Goal: Task Accomplishment & Management: Use online tool/utility

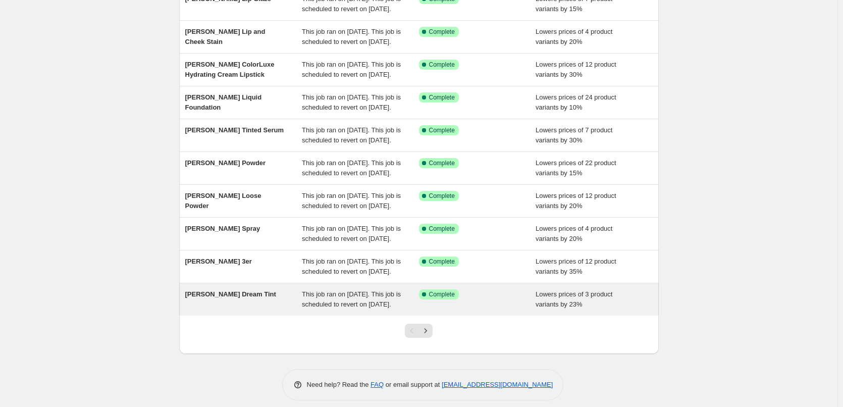
scroll to position [163, 0]
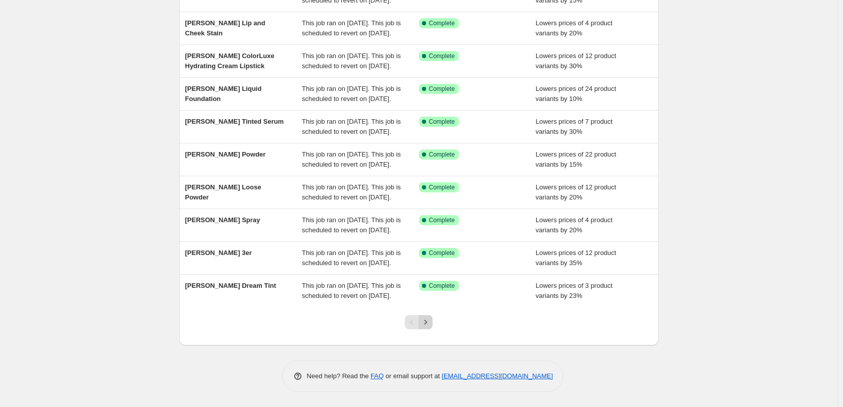
click at [430, 327] on icon "Next" at bounding box center [425, 322] width 10 height 10
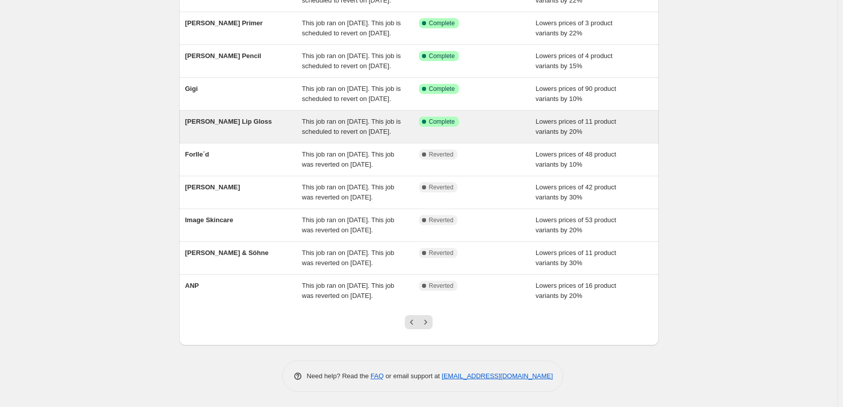
scroll to position [214, 0]
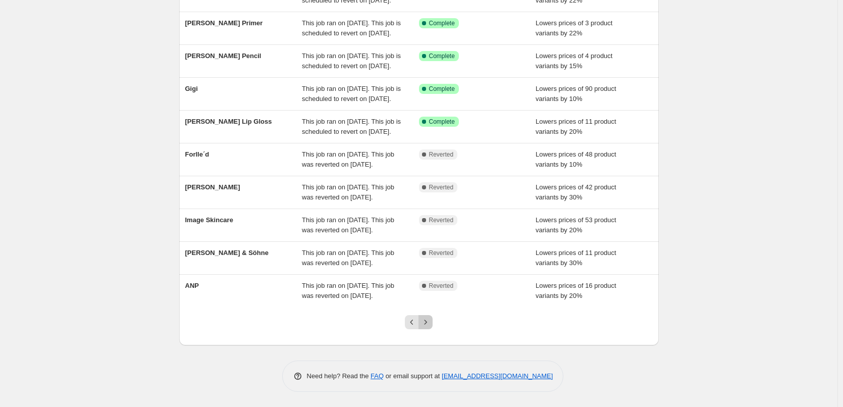
click at [430, 323] on icon "Next" at bounding box center [425, 322] width 10 height 10
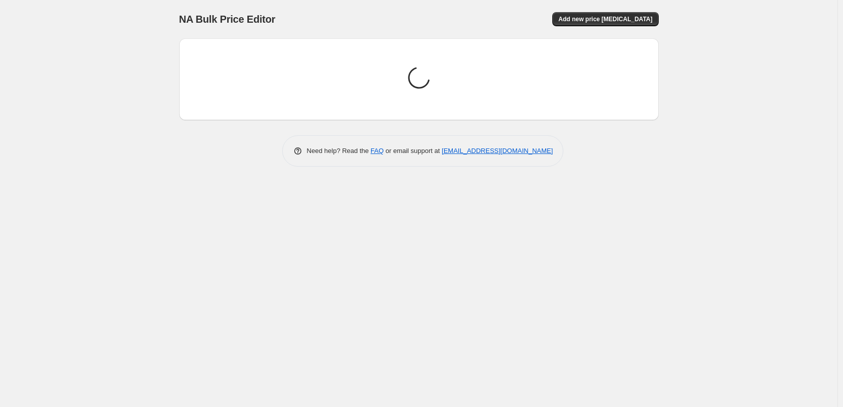
scroll to position [0, 0]
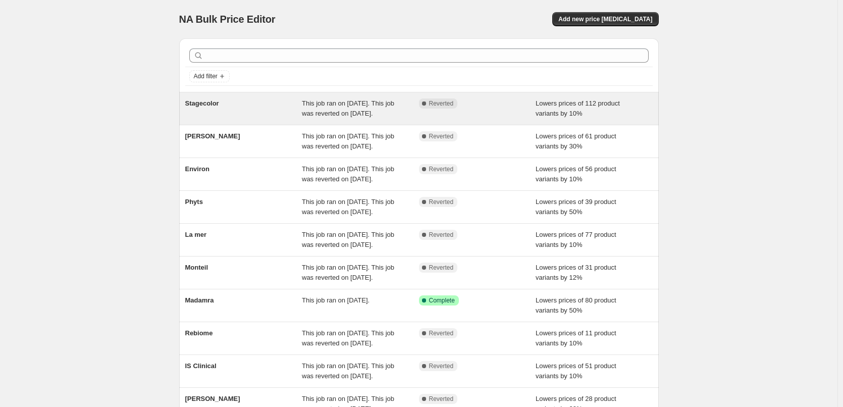
click at [228, 102] on div "Stagecolor" at bounding box center [243, 108] width 117 height 20
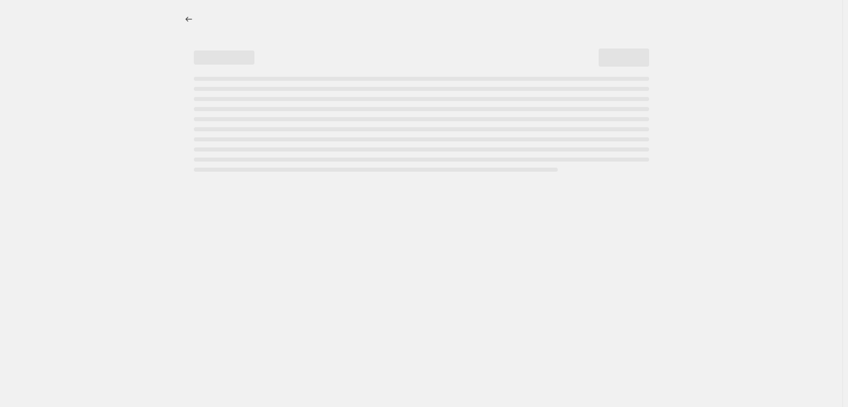
select select "percentage"
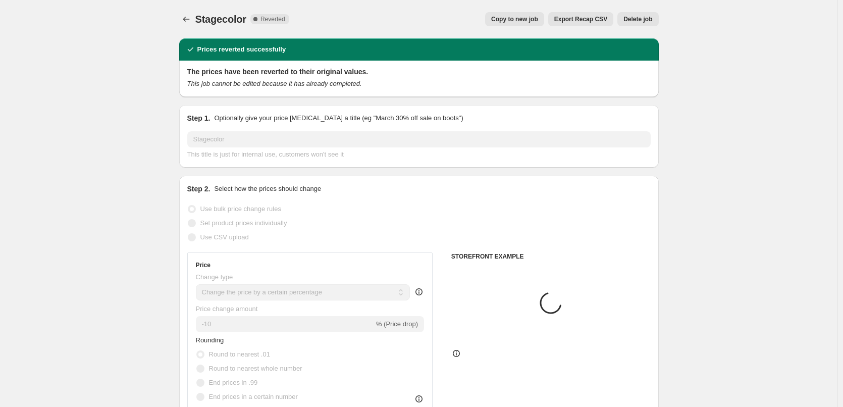
select select "vendor"
click at [510, 21] on span "Copy to new job" at bounding box center [514, 19] width 47 height 8
select select "percentage"
select select "vendor"
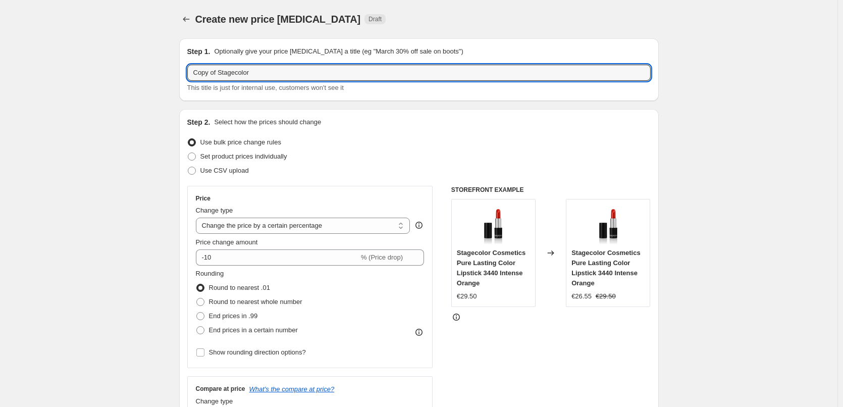
drag, startPoint x: 222, startPoint y: 73, endPoint x: 168, endPoint y: 72, distance: 53.5
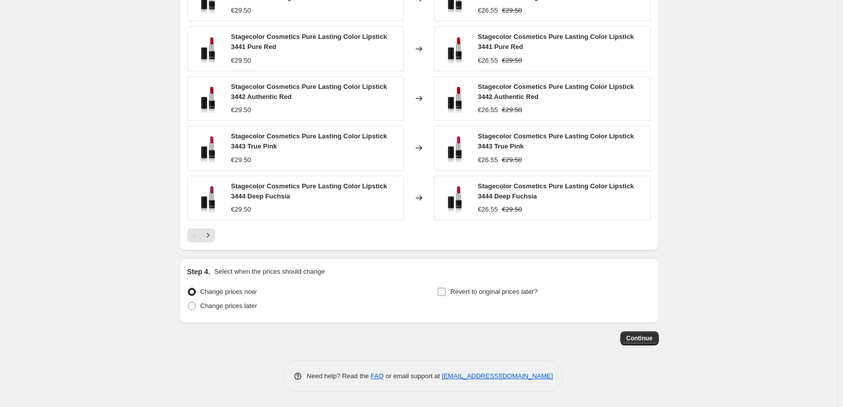
type input "Stagecolor"
click at [511, 290] on span "Revert to original prices later?" at bounding box center [493, 292] width 87 height 8
click at [446, 290] on input "Revert to original prices later?" at bounding box center [442, 292] width 8 height 8
checkbox input "true"
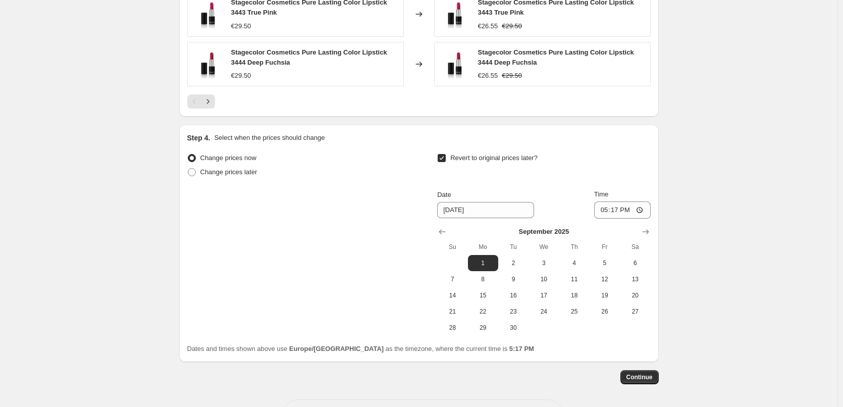
scroll to position [905, 0]
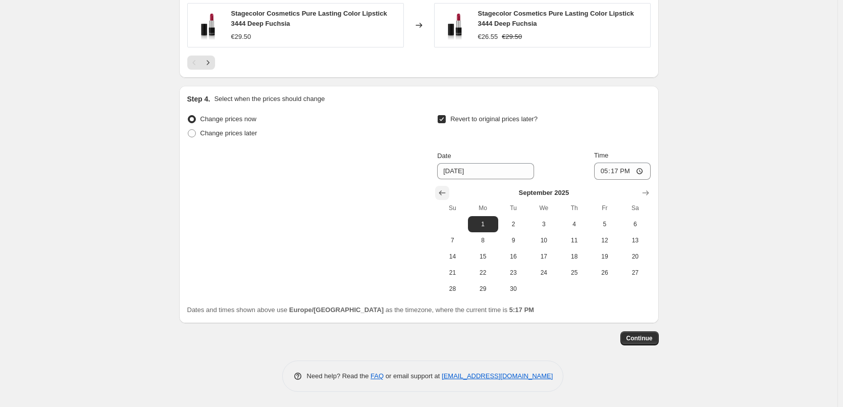
click at [447, 194] on icon "Show previous month, August 2025" at bounding box center [442, 193] width 10 height 10
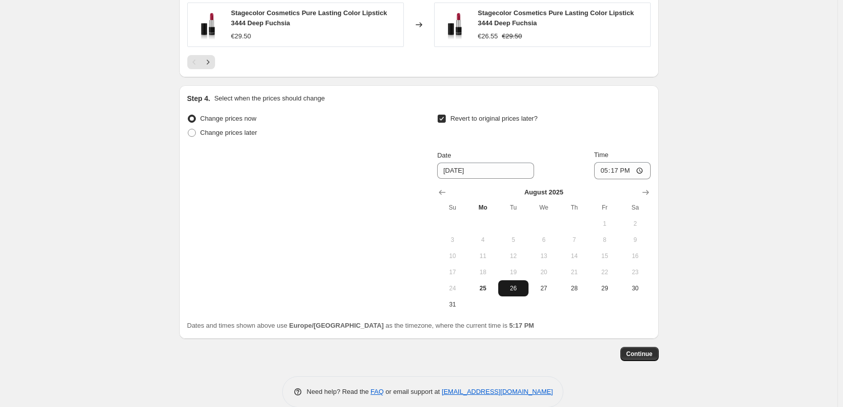
click at [513, 284] on button "26" at bounding box center [513, 288] width 30 height 16
type input "[DATE]"
click at [601, 175] on input "17:17" at bounding box center [622, 170] width 57 height 17
type input "03:00"
click at [644, 358] on button "Continue" at bounding box center [639, 354] width 38 height 14
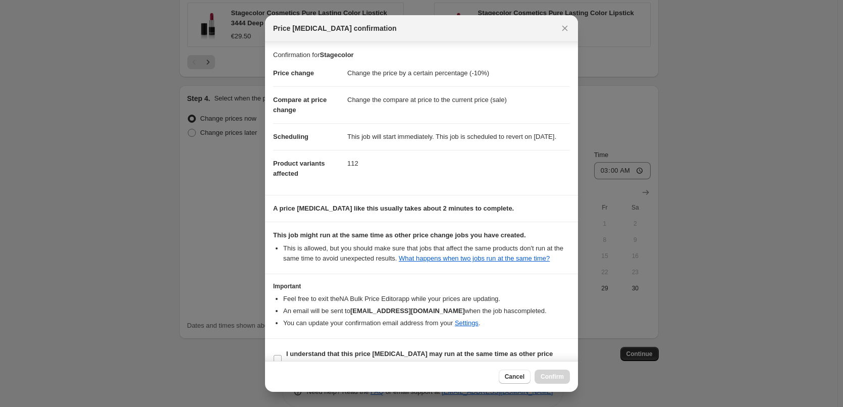
scroll to position [28, 0]
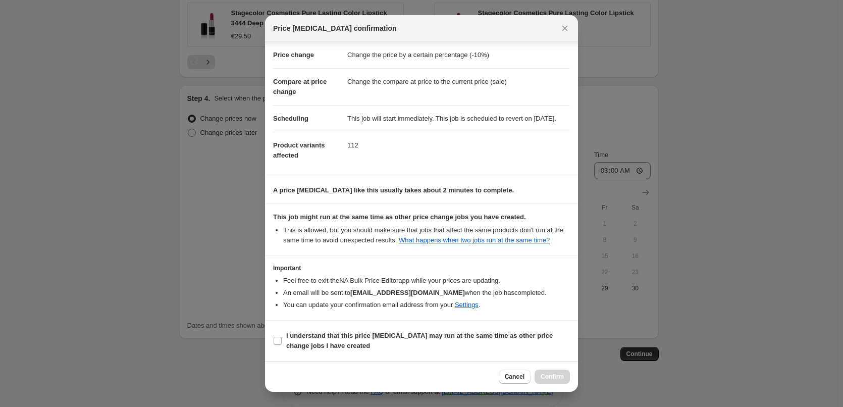
click at [300, 325] on section "I understand that this price [MEDICAL_DATA] may run at the same time as other p…" at bounding box center [421, 340] width 313 height 40
click at [299, 330] on label "I understand that this price [MEDICAL_DATA] may run at the same time as other p…" at bounding box center [421, 341] width 297 height 24
click at [282, 337] on input "I understand that this price [MEDICAL_DATA] may run at the same time as other p…" at bounding box center [278, 341] width 8 height 8
checkbox input "true"
click at [564, 378] on button "Confirm" at bounding box center [551, 376] width 35 height 14
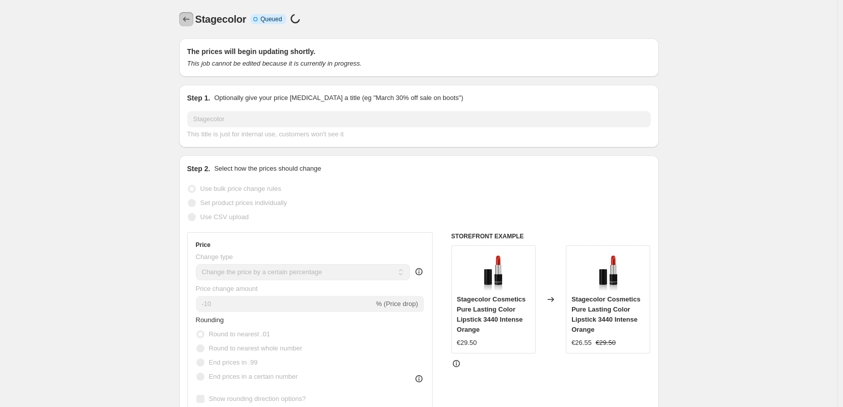
click at [186, 15] on icon "Price change jobs" at bounding box center [186, 19] width 10 height 10
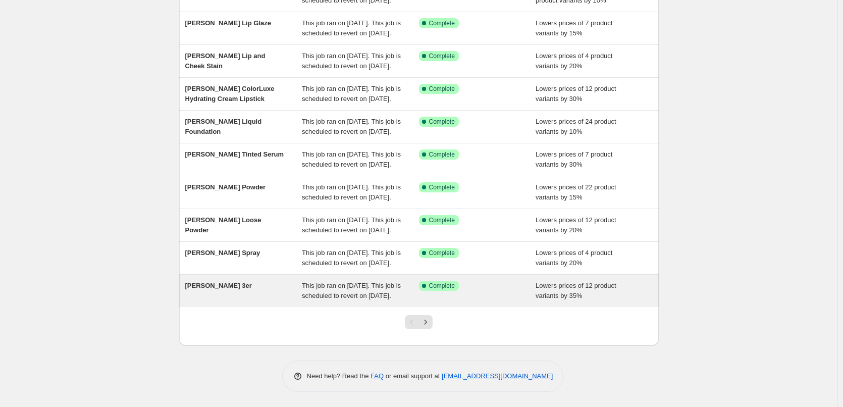
scroll to position [214, 0]
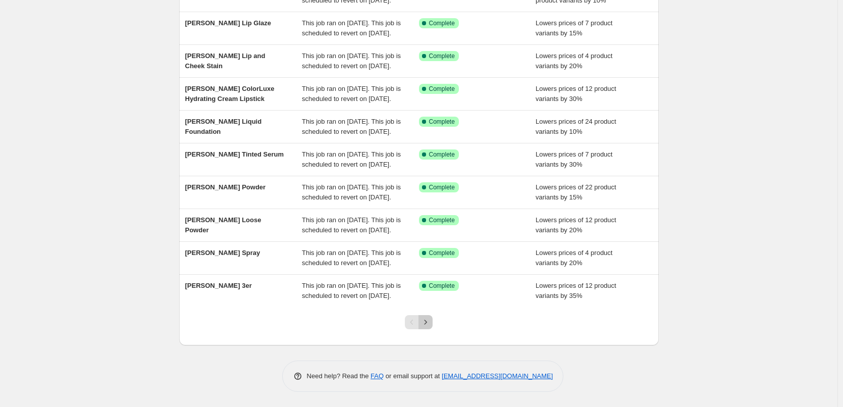
click at [425, 316] on button "Next" at bounding box center [425, 322] width 14 height 14
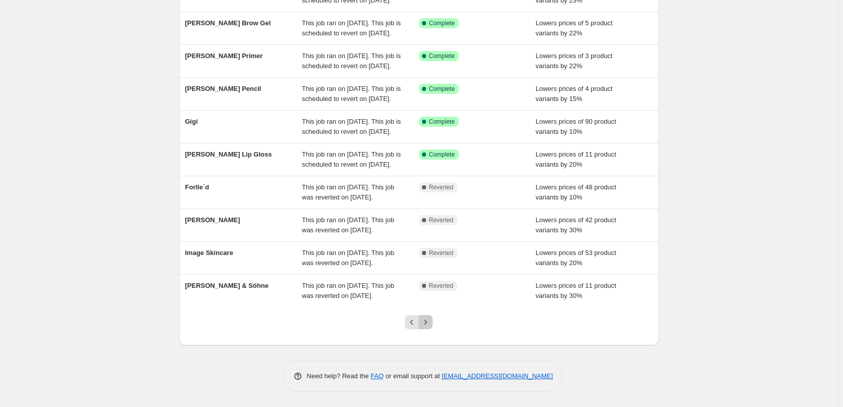
click at [425, 316] on button "Next" at bounding box center [425, 322] width 14 height 14
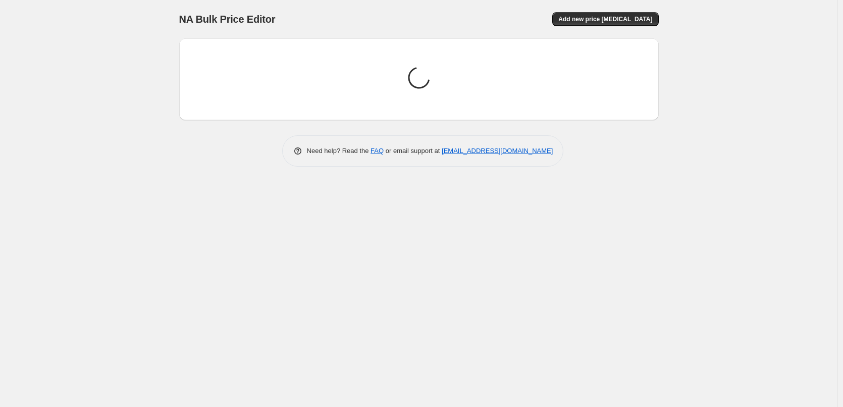
scroll to position [0, 0]
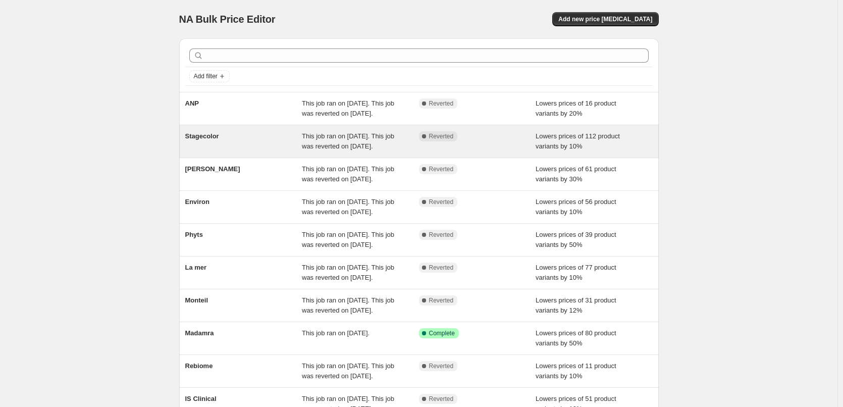
click at [206, 151] on div "Stagecolor" at bounding box center [243, 141] width 117 height 20
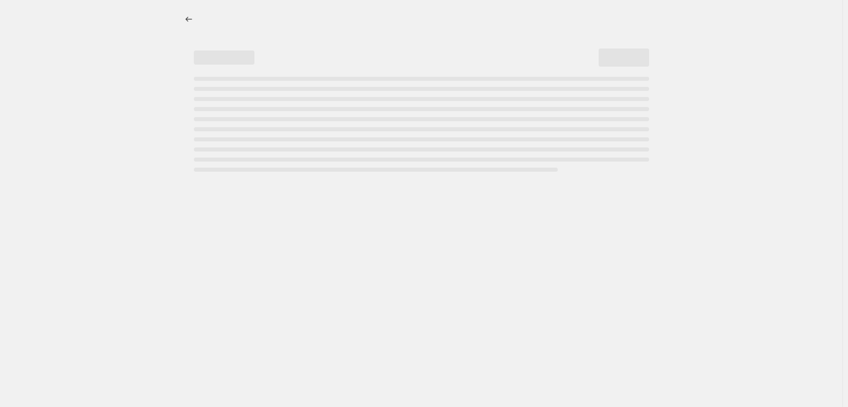
select select "percentage"
select select "vendor"
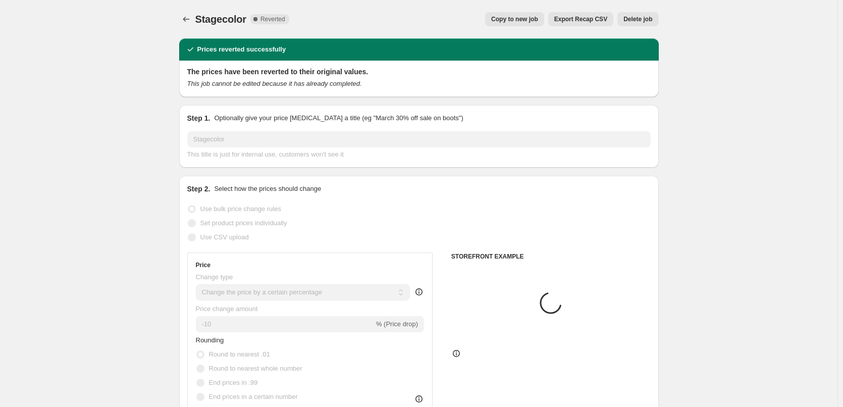
click at [644, 11] on div "Stagecolor. This page is ready Stagecolor Complete Reverted Copy to new job Exp…" at bounding box center [418, 19] width 479 height 38
click at [644, 16] on span "Delete job" at bounding box center [637, 19] width 29 height 8
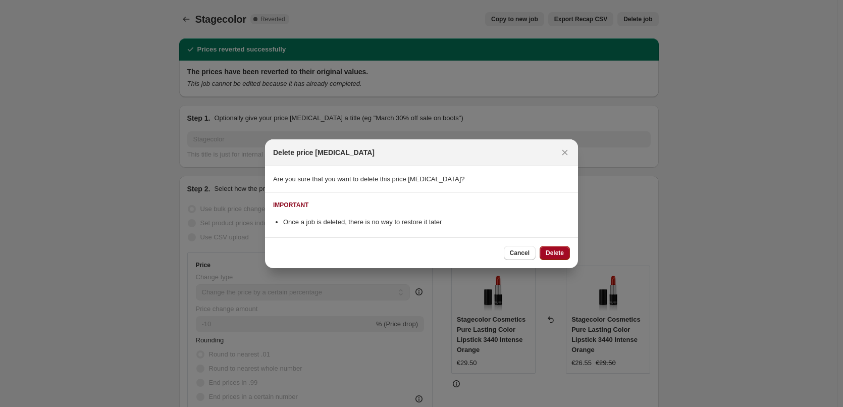
click at [551, 256] on span "Delete" at bounding box center [554, 253] width 18 height 8
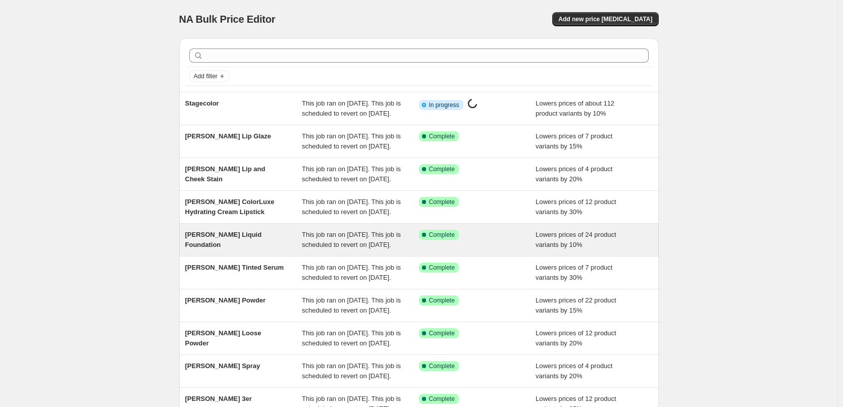
scroll to position [214, 0]
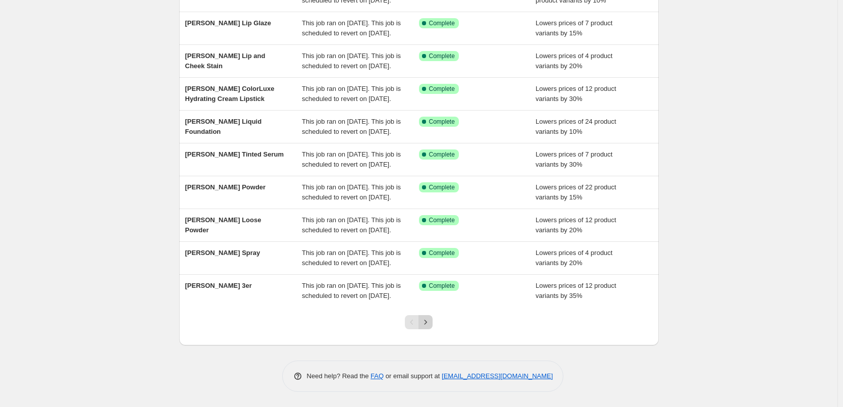
click at [430, 318] on icon "Next" at bounding box center [425, 322] width 10 height 10
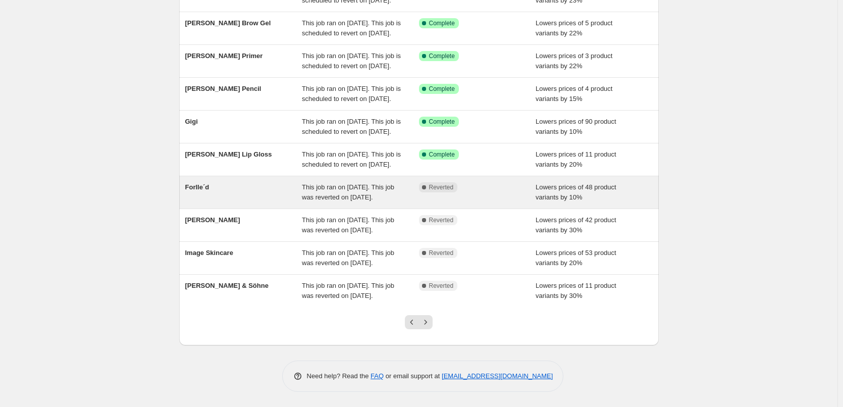
click at [276, 182] on div "Forlle´d" at bounding box center [243, 192] width 117 height 20
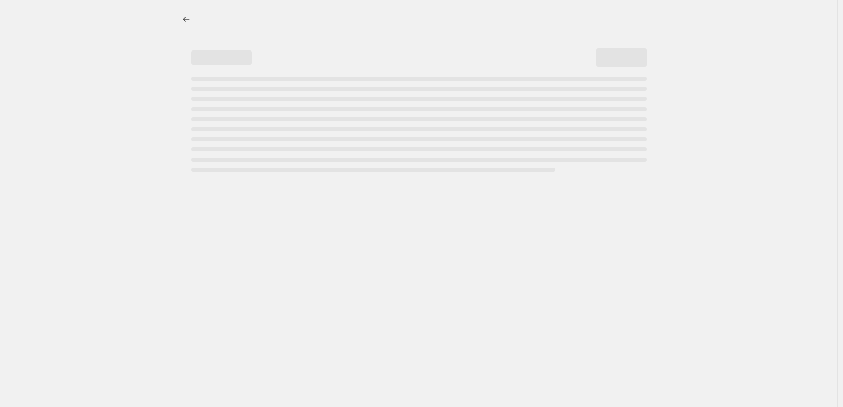
select select "percentage"
select select "remove"
select select "vendor"
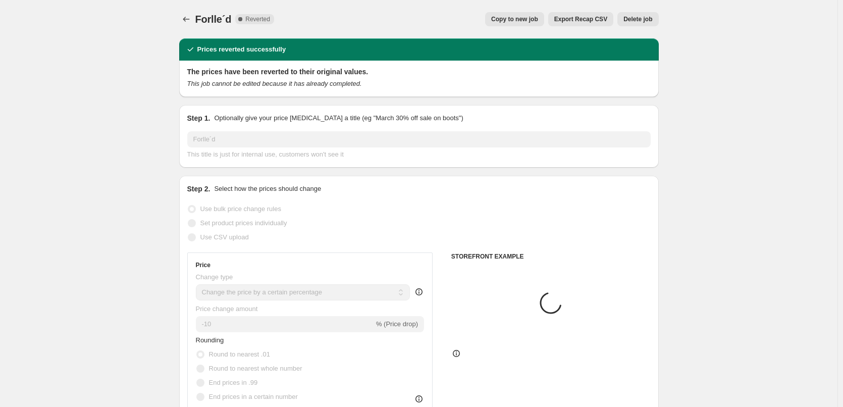
click at [541, 13] on button "Copy to new job" at bounding box center [514, 19] width 59 height 14
select select "percentage"
select select "remove"
select select "vendor"
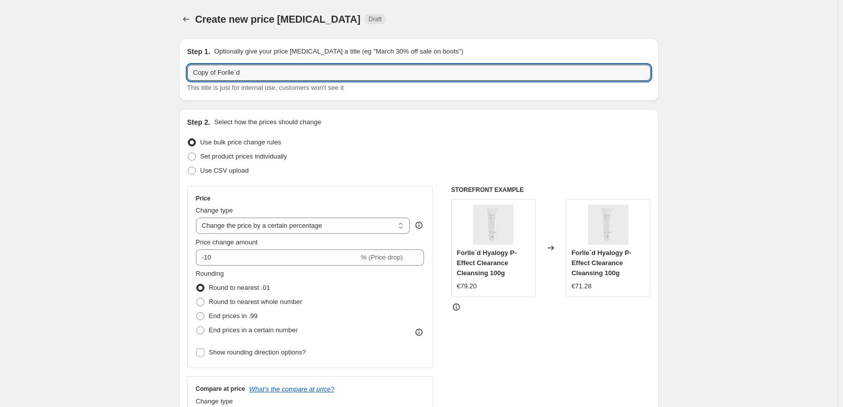
drag, startPoint x: 220, startPoint y: 71, endPoint x: 137, endPoint y: 81, distance: 82.9
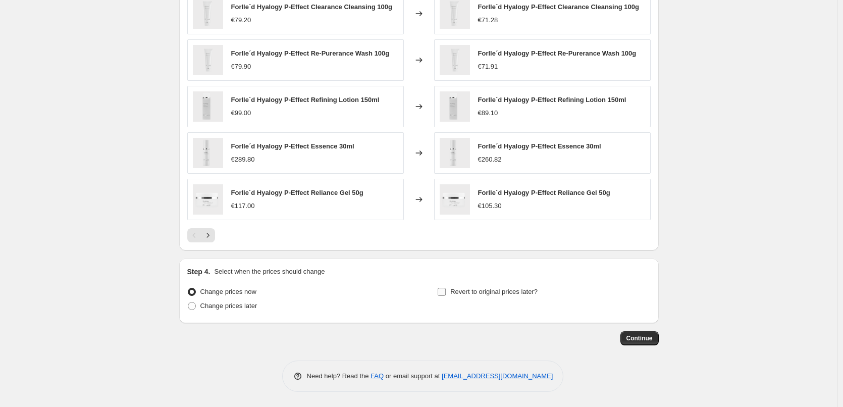
type input "Forlle´d"
click at [470, 288] on span "Revert to original prices later?" at bounding box center [493, 292] width 87 height 8
click at [446, 288] on input "Revert to original prices later?" at bounding box center [442, 292] width 8 height 8
checkbox input "true"
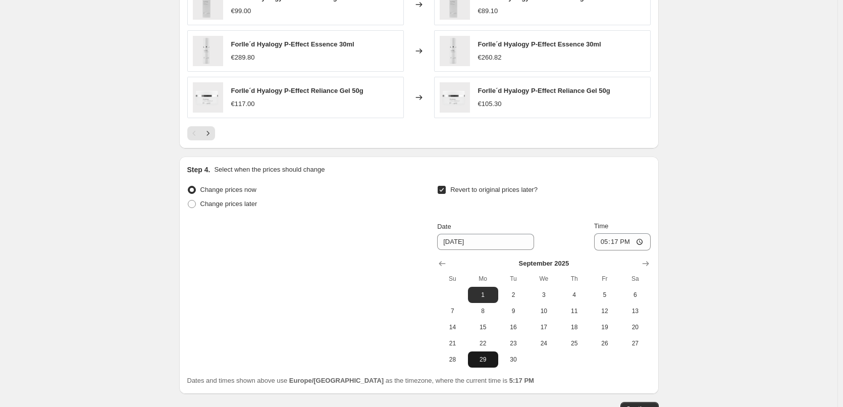
scroll to position [889, 0]
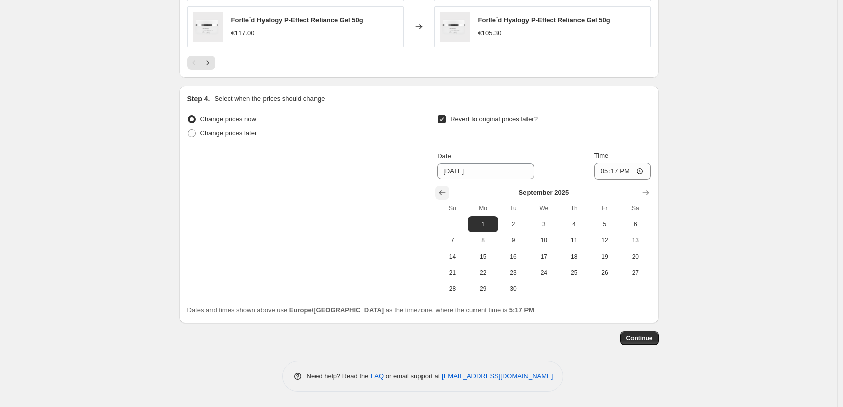
click at [447, 192] on icon "Show previous month, August 2025" at bounding box center [442, 193] width 10 height 10
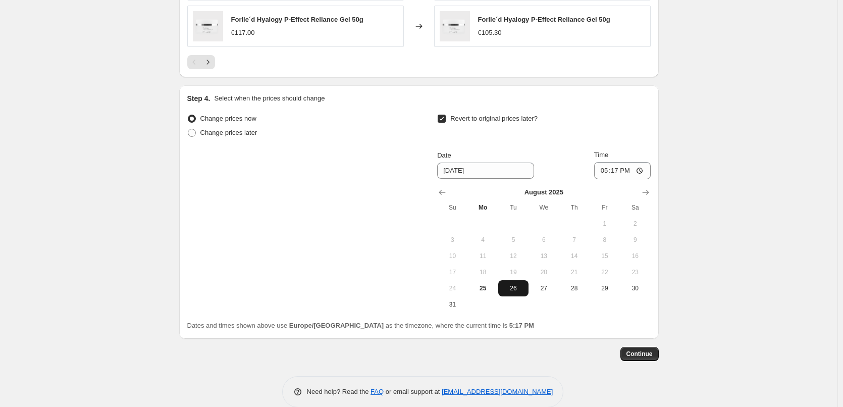
click at [523, 288] on span "26" at bounding box center [513, 288] width 22 height 8
type input "[DATE]"
click at [598, 171] on input "17:17" at bounding box center [622, 170] width 57 height 17
type input "03:00"
click at [652, 359] on button "Continue" at bounding box center [639, 354] width 38 height 14
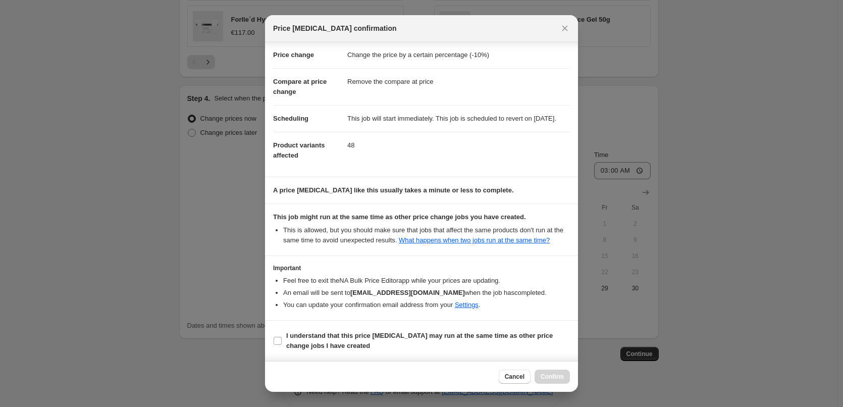
scroll to position [28, 0]
click at [333, 332] on b "I understand that this price [MEDICAL_DATA] may run at the same time as other p…" at bounding box center [419, 341] width 266 height 18
click at [282, 337] on input "I understand that this price [MEDICAL_DATA] may run at the same time as other p…" at bounding box center [278, 341] width 8 height 8
checkbox input "true"
click at [538, 375] on button "Confirm" at bounding box center [551, 376] width 35 height 14
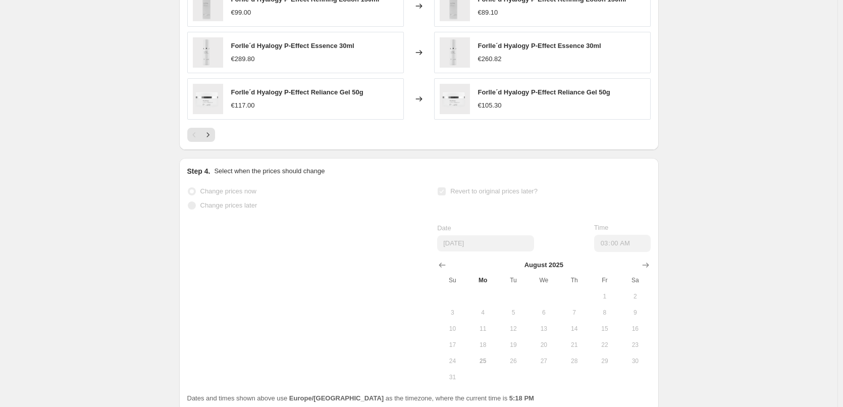
scroll to position [915, 0]
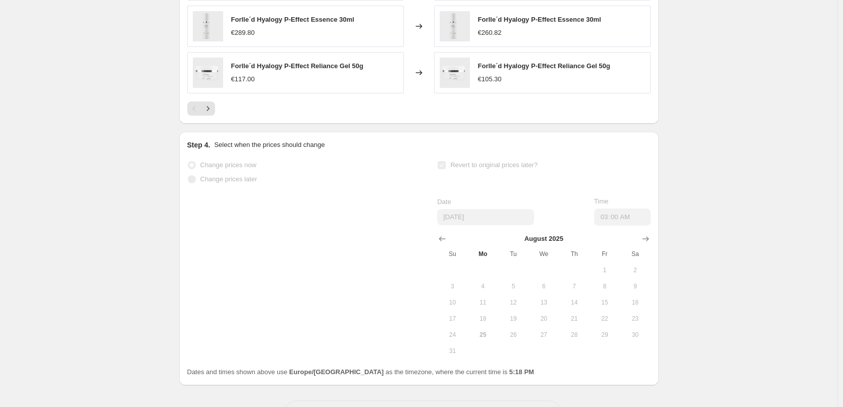
select select "percentage"
select select "remove"
select select "vendor"
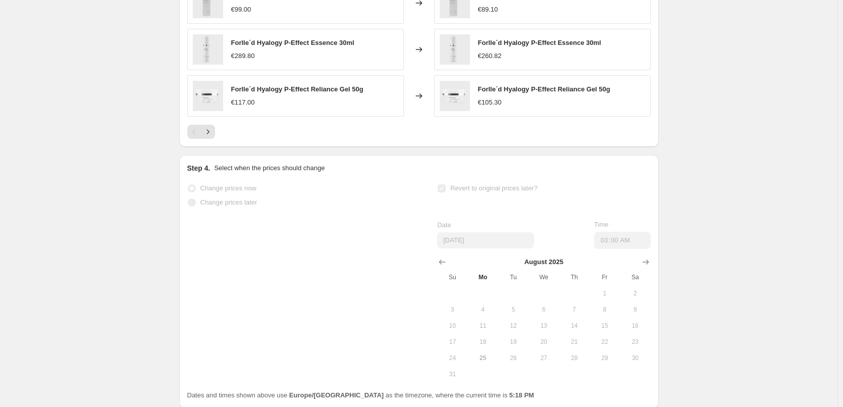
scroll to position [0, 0]
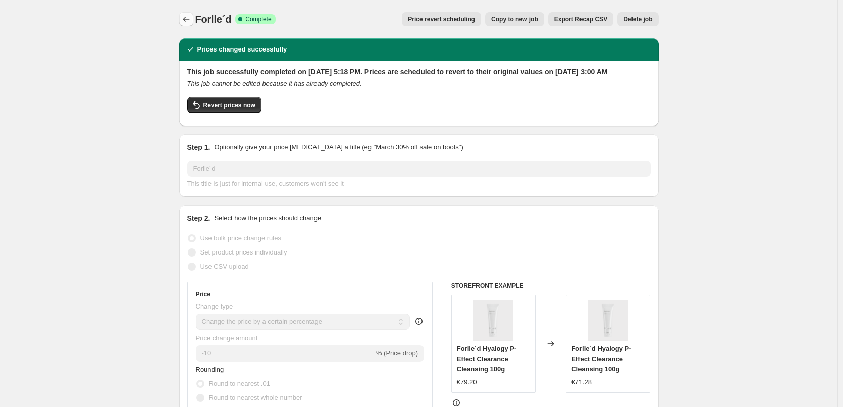
click at [185, 16] on icon "Price change jobs" at bounding box center [186, 19] width 10 height 10
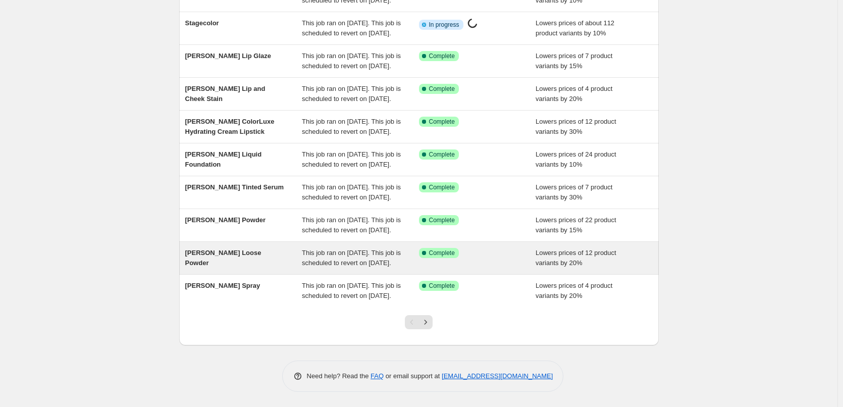
scroll to position [214, 0]
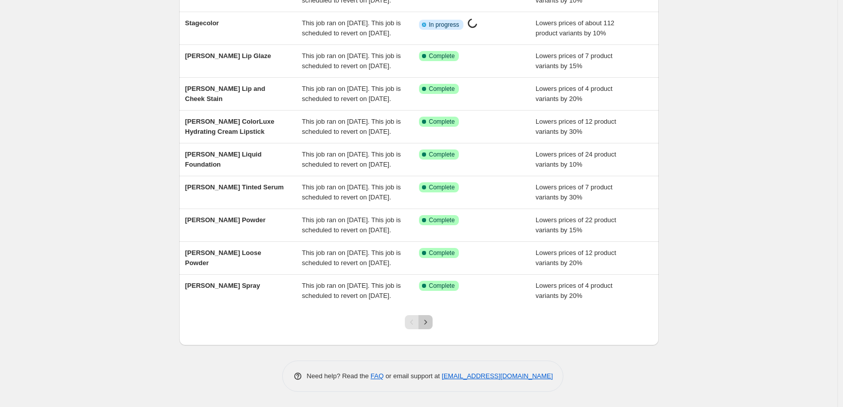
click at [430, 329] on button "Next" at bounding box center [425, 322] width 14 height 14
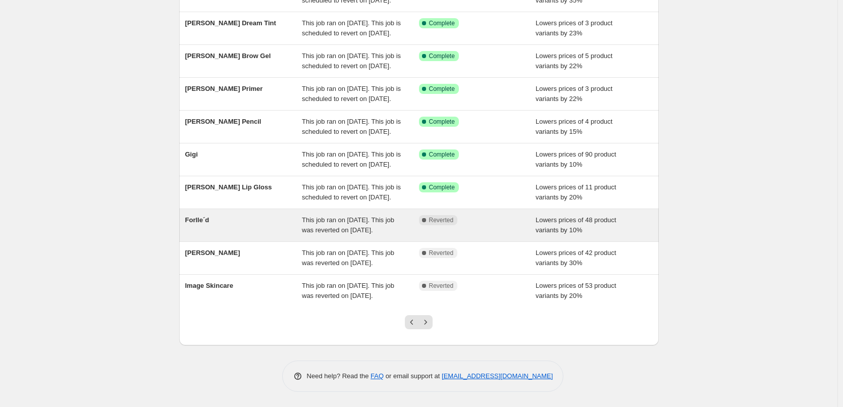
click at [249, 215] on div "Forlle´d" at bounding box center [243, 225] width 117 height 20
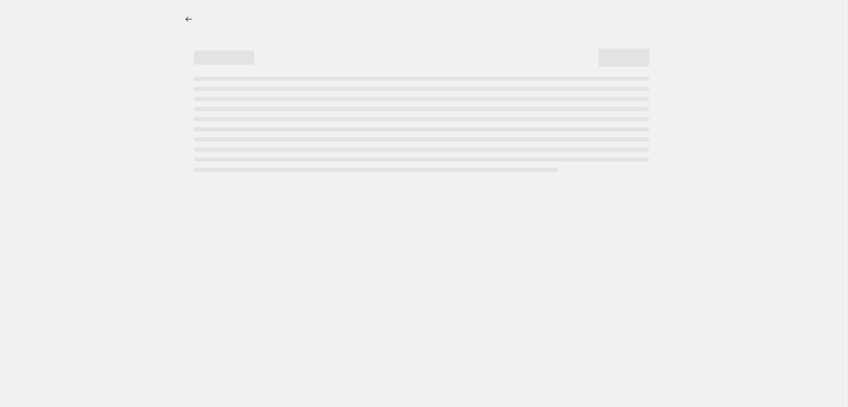
select select "percentage"
select select "remove"
select select "vendor"
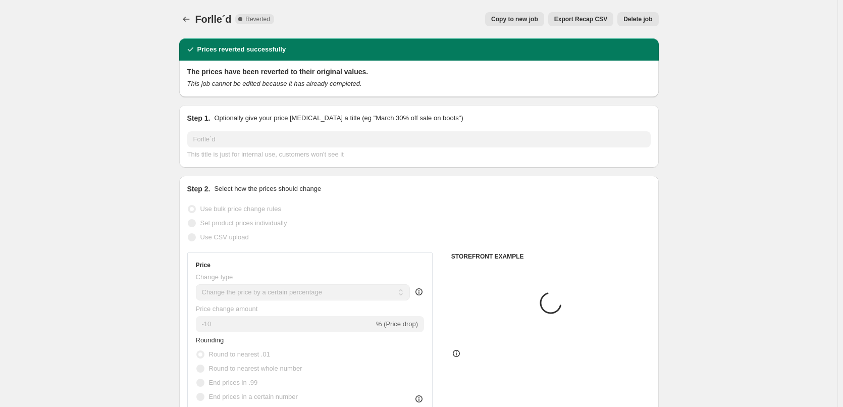
click at [640, 15] on button "Delete job" at bounding box center [637, 19] width 41 height 14
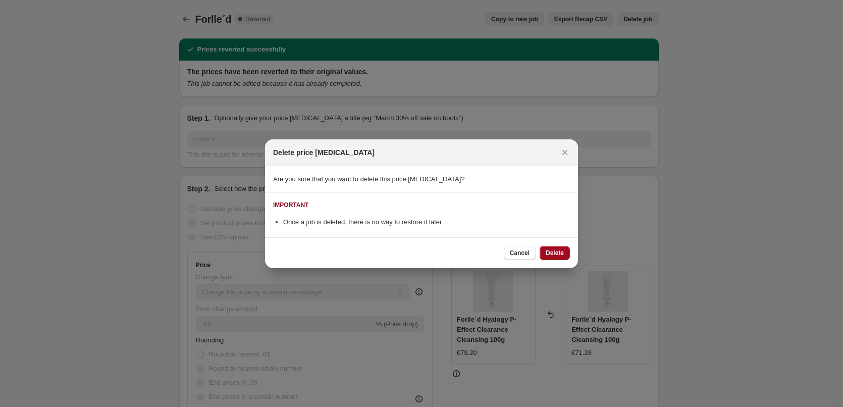
click at [553, 259] on button "Delete" at bounding box center [554, 253] width 30 height 14
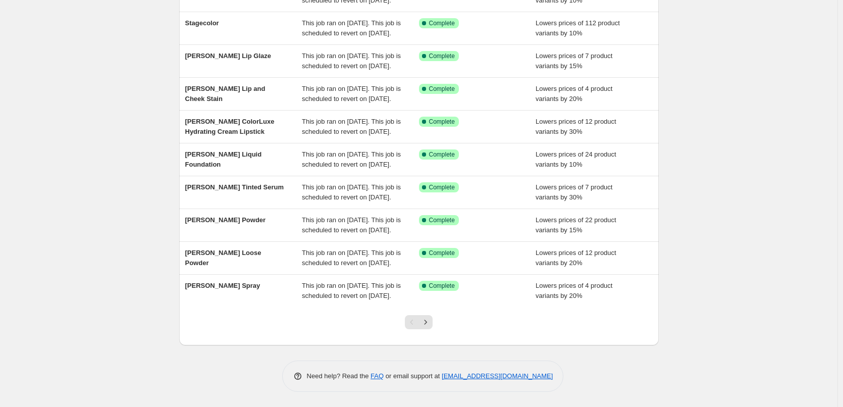
scroll to position [214, 0]
click at [422, 329] on div at bounding box center [418, 326] width 41 height 38
click at [428, 325] on icon "Next" at bounding box center [425, 322] width 10 height 10
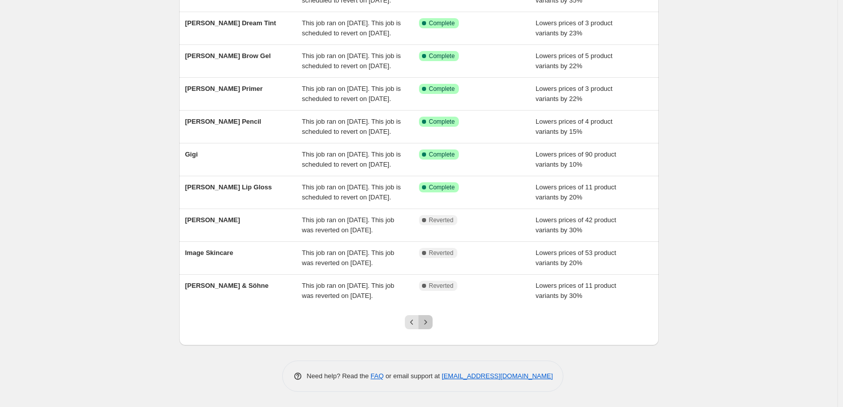
click at [428, 325] on icon "Next" at bounding box center [425, 322] width 10 height 10
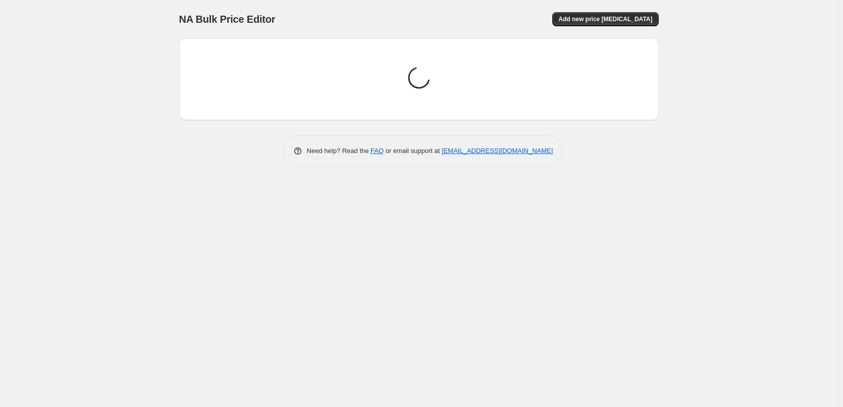
scroll to position [0, 0]
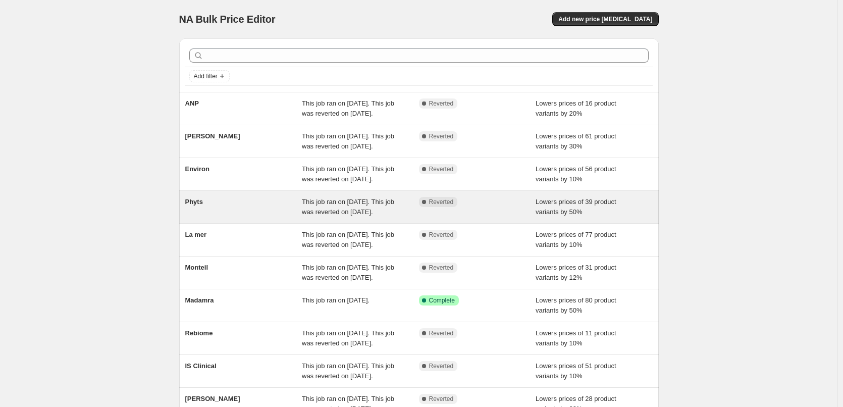
click at [201, 217] on div "Phyts" at bounding box center [243, 207] width 117 height 20
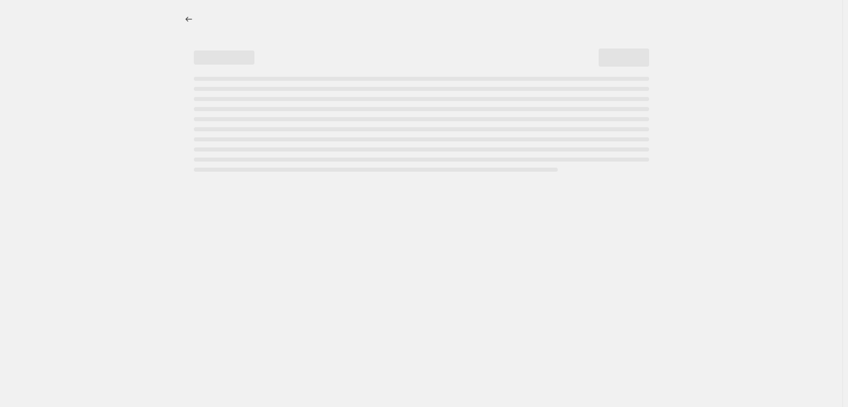
select select "percentage"
select select "vendor"
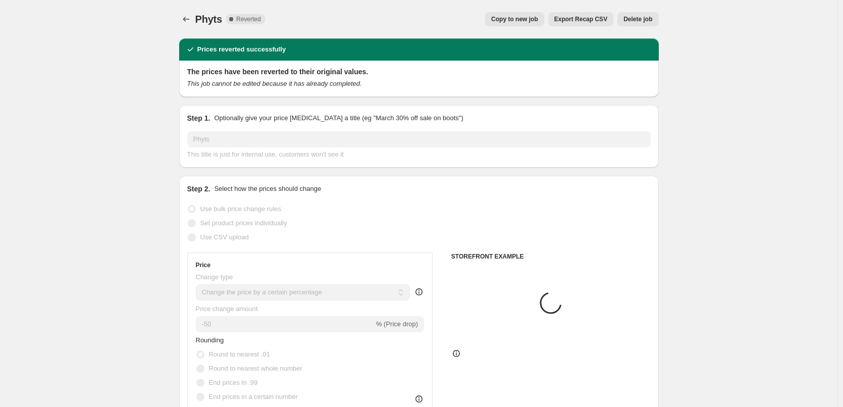
click at [514, 23] on span "Copy to new job" at bounding box center [514, 19] width 47 height 8
select select "percentage"
select select "vendor"
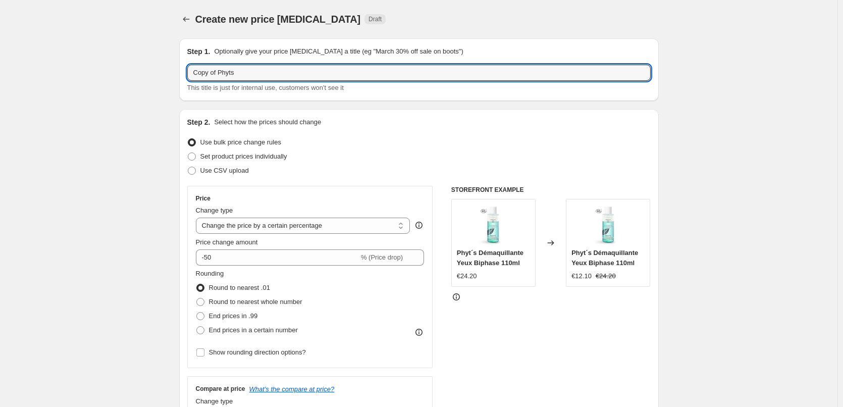
drag, startPoint x: 220, startPoint y: 72, endPoint x: 79, endPoint y: 93, distance: 141.8
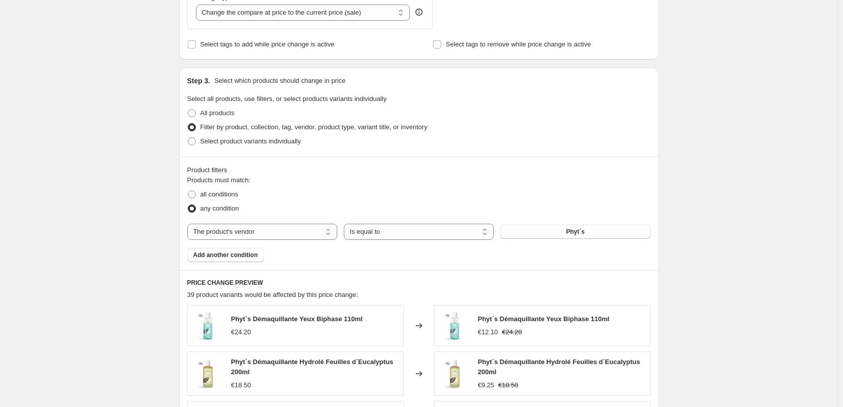
scroll to position [723, 0]
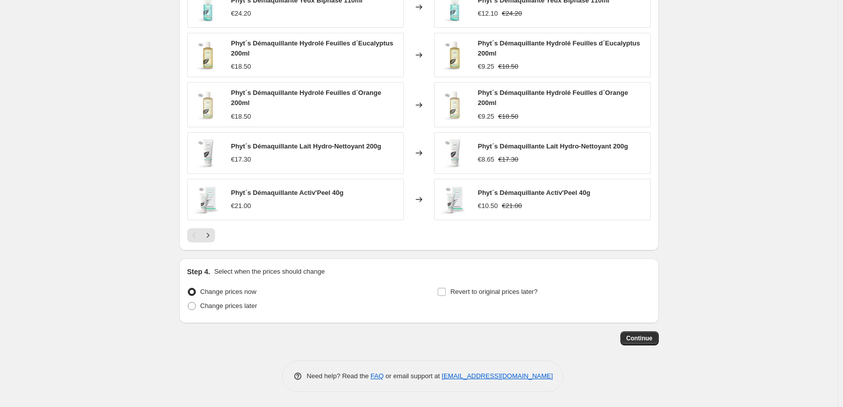
type input "Phyts"
click at [522, 301] on div "Revert to original prices later?" at bounding box center [543, 300] width 213 height 30
click at [509, 289] on span "Revert to original prices later?" at bounding box center [493, 292] width 87 height 8
click at [446, 289] on input "Revert to original prices later?" at bounding box center [442, 292] width 8 height 8
checkbox input "true"
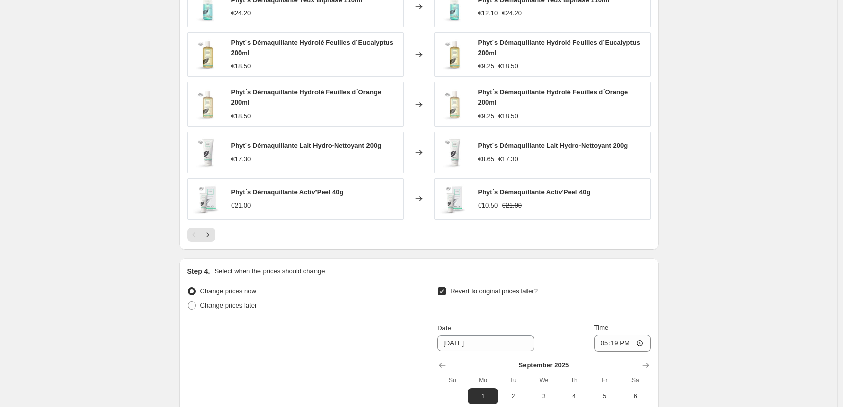
scroll to position [895, 0]
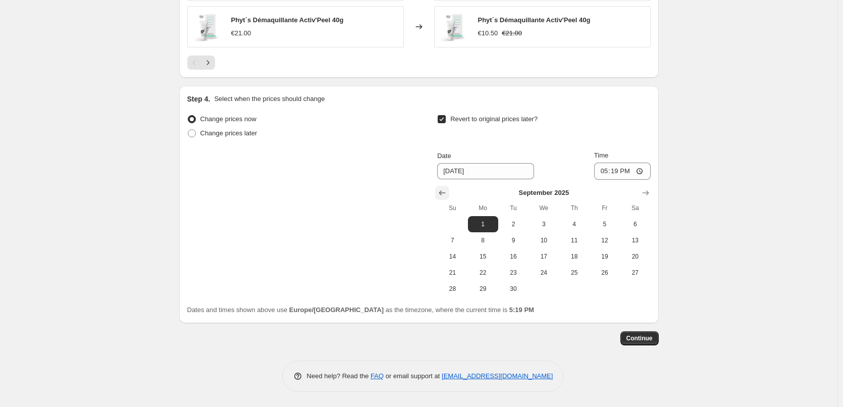
click at [443, 190] on icon "Show previous month, August 2025" at bounding box center [442, 193] width 10 height 10
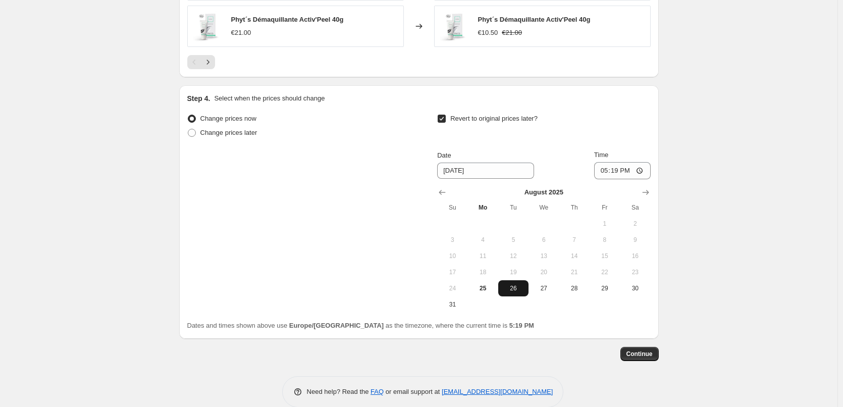
click at [503, 282] on button "26" at bounding box center [513, 288] width 30 height 16
type input "[DATE]"
click at [603, 170] on input "17:19" at bounding box center [622, 170] width 57 height 17
type input "03:00"
click at [646, 347] on button "Continue" at bounding box center [639, 354] width 38 height 14
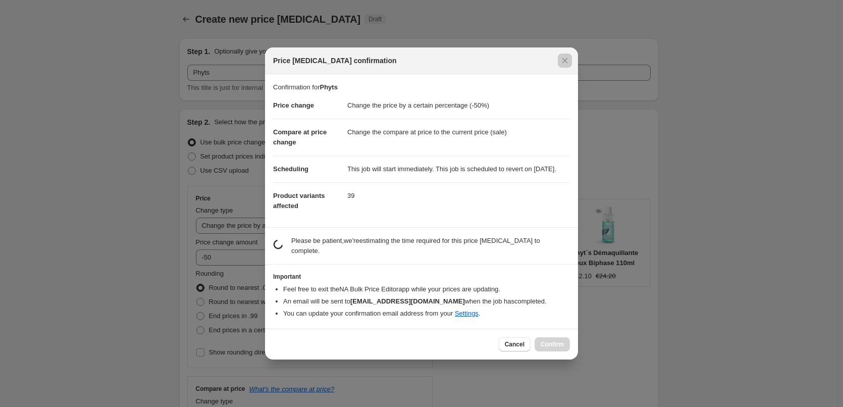
scroll to position [0, 0]
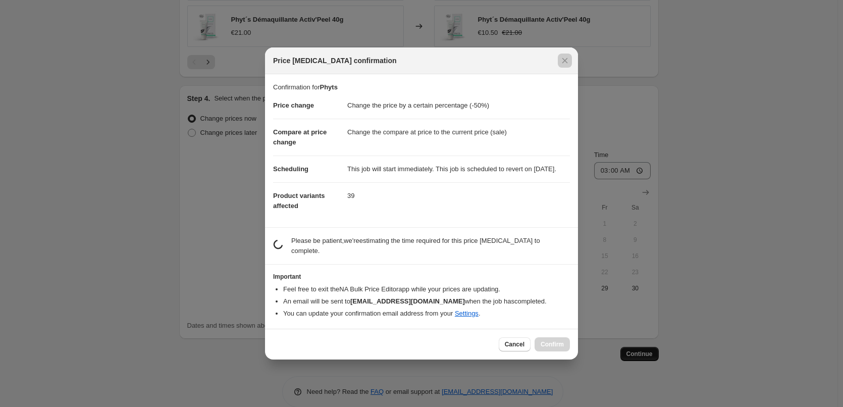
click at [645, 351] on div at bounding box center [421, 203] width 843 height 407
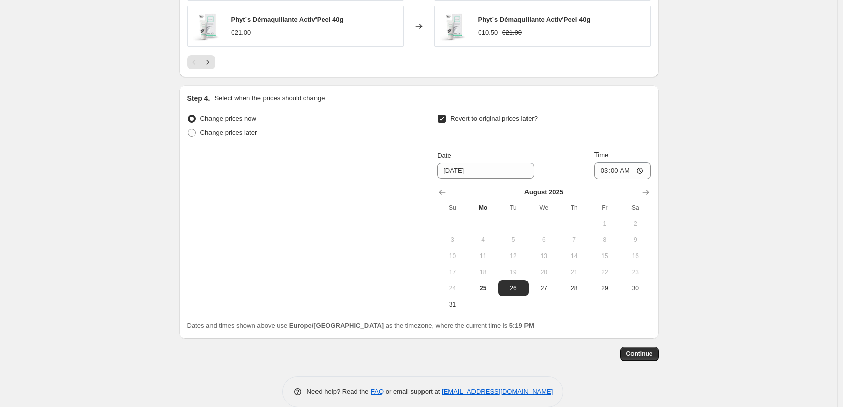
click at [638, 339] on div "Step 4. Select when the prices should change Change prices now Change prices la…" at bounding box center [418, 211] width 479 height 253
click at [638, 347] on button "Continue" at bounding box center [639, 354] width 38 height 14
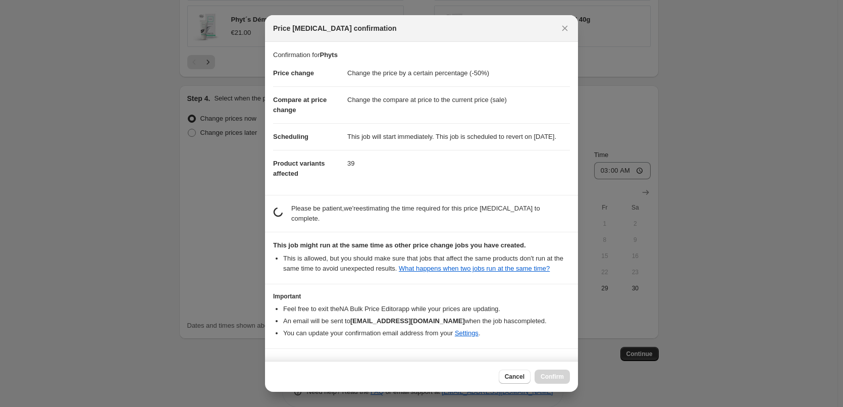
scroll to position [28, 0]
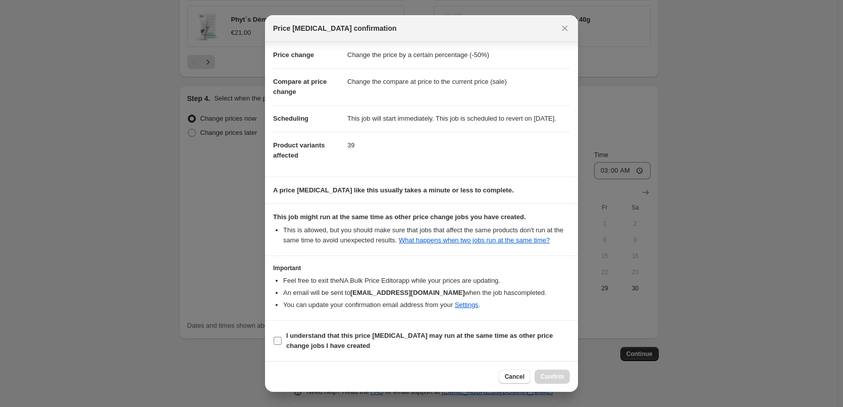
click at [316, 332] on b "I understand that this price [MEDICAL_DATA] may run at the same time as other p…" at bounding box center [419, 341] width 266 height 18
click at [282, 337] on input "I understand that this price [MEDICAL_DATA] may run at the same time as other p…" at bounding box center [278, 341] width 8 height 8
checkbox input "true"
click at [540, 372] on button "Confirm" at bounding box center [551, 376] width 35 height 14
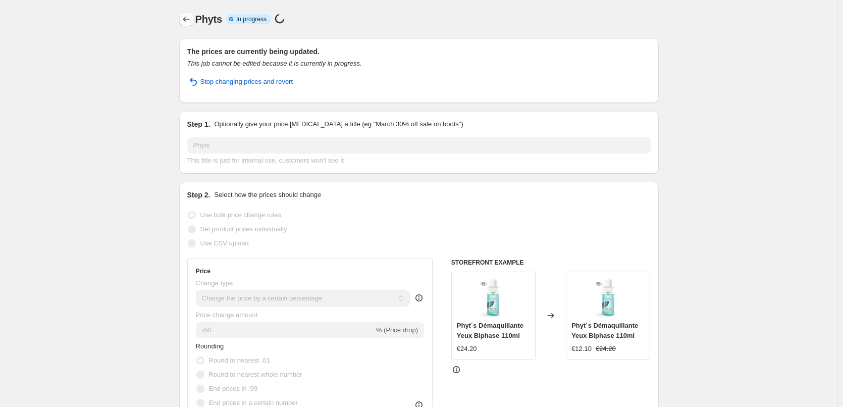
click at [185, 21] on icon "Price change jobs" at bounding box center [186, 19] width 10 height 10
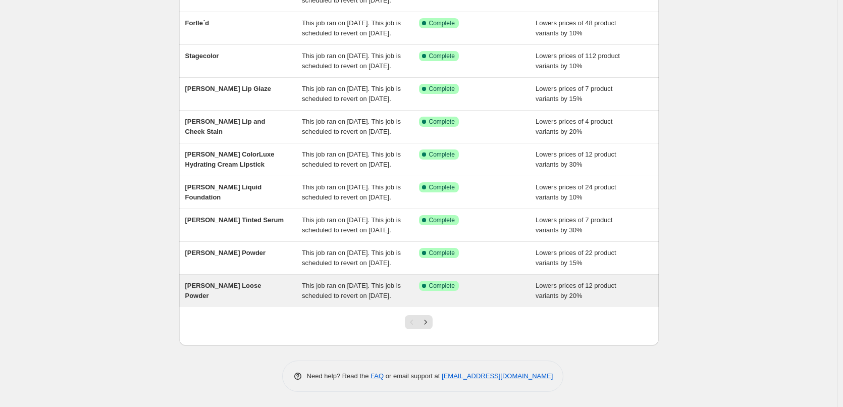
scroll to position [214, 0]
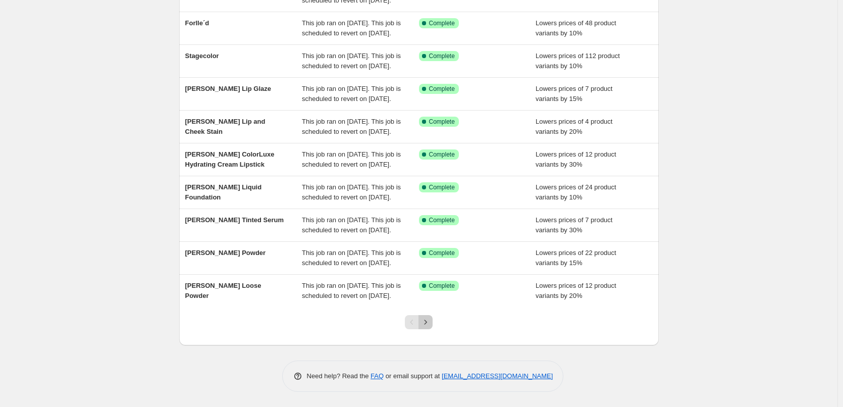
click at [430, 320] on icon "Next" at bounding box center [425, 322] width 10 height 10
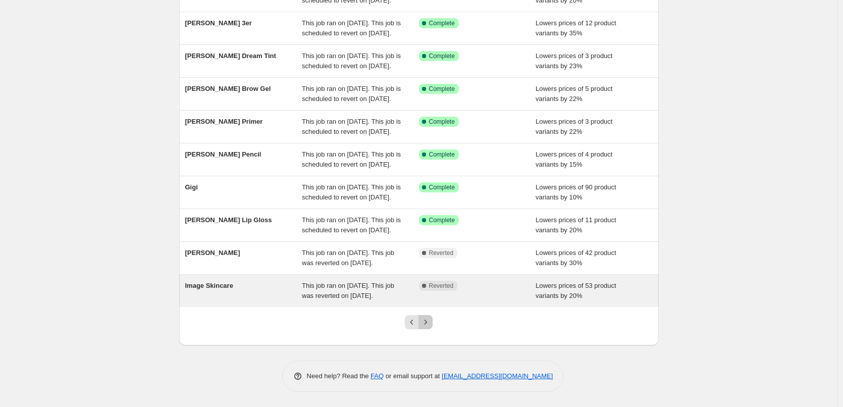
click at [430, 322] on icon "Next" at bounding box center [425, 322] width 10 height 10
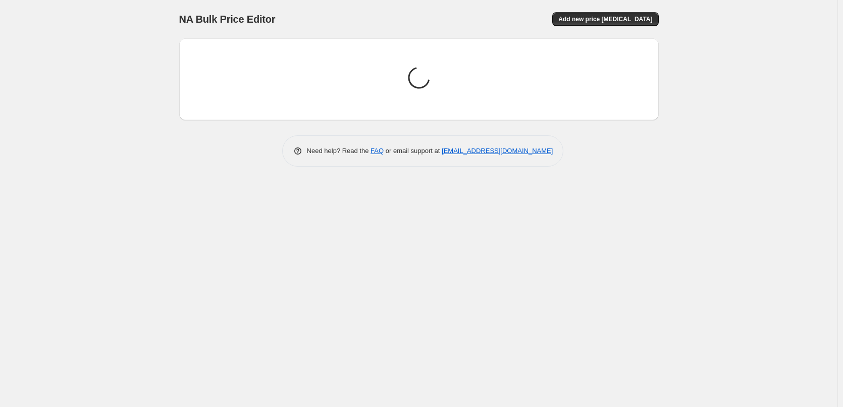
scroll to position [0, 0]
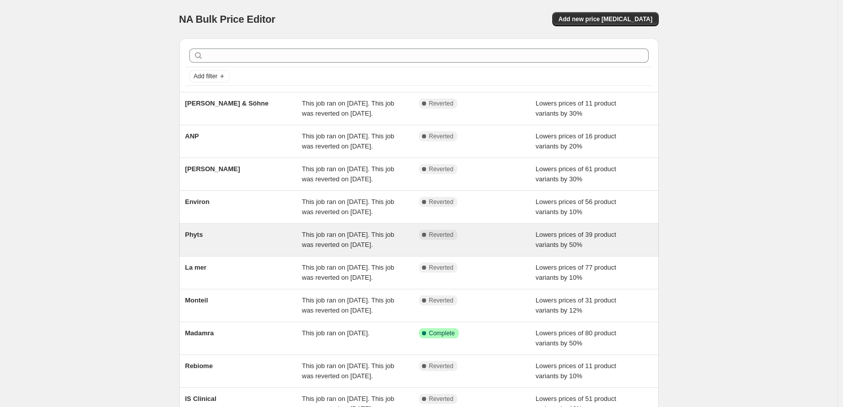
click at [200, 238] on span "Phyts" at bounding box center [194, 235] width 18 height 8
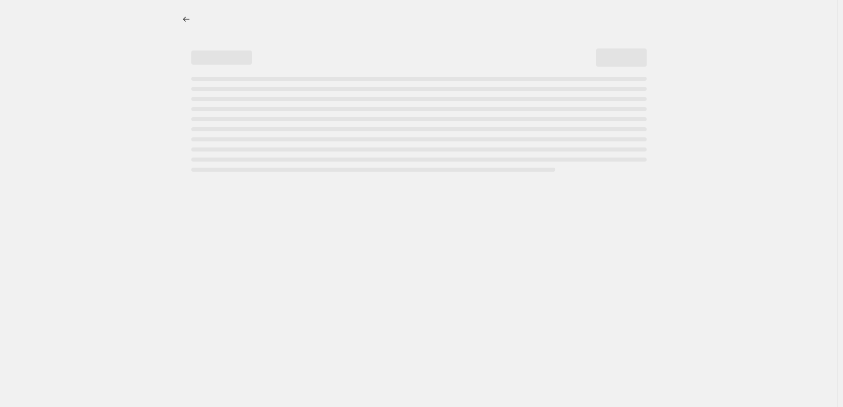
select select "percentage"
select select "vendor"
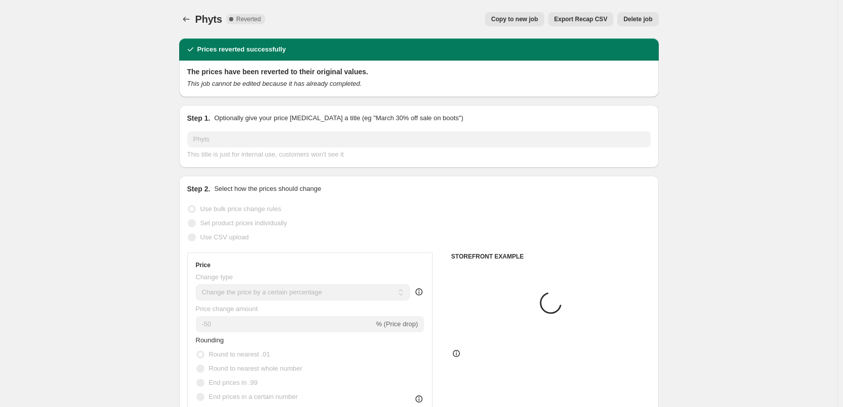
click at [635, 19] on span "Delete job" at bounding box center [637, 19] width 29 height 8
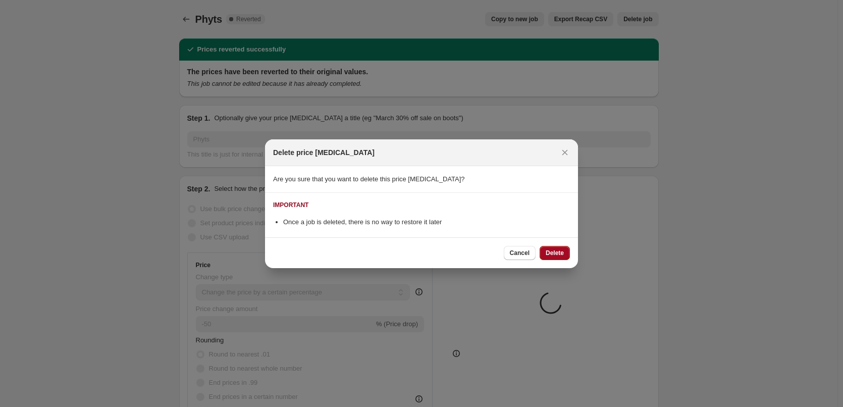
click at [557, 255] on span "Delete" at bounding box center [554, 253] width 18 height 8
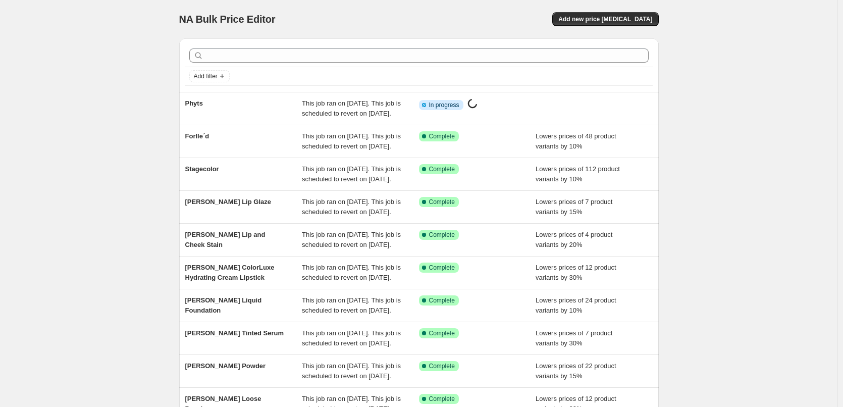
scroll to position [214, 0]
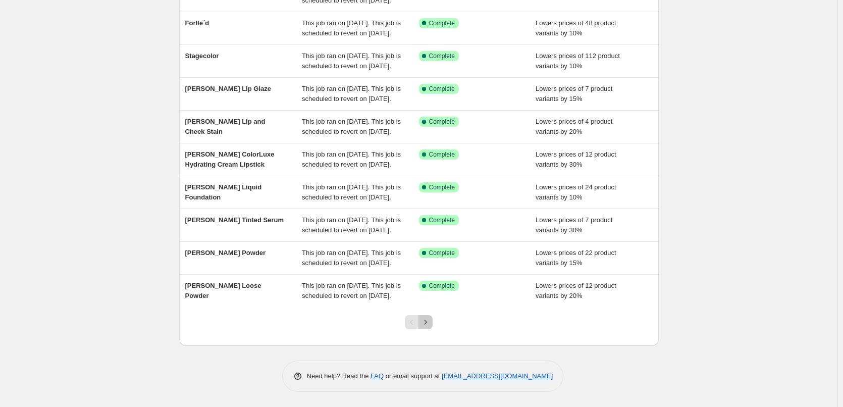
click at [430, 326] on icon "Next" at bounding box center [425, 322] width 10 height 10
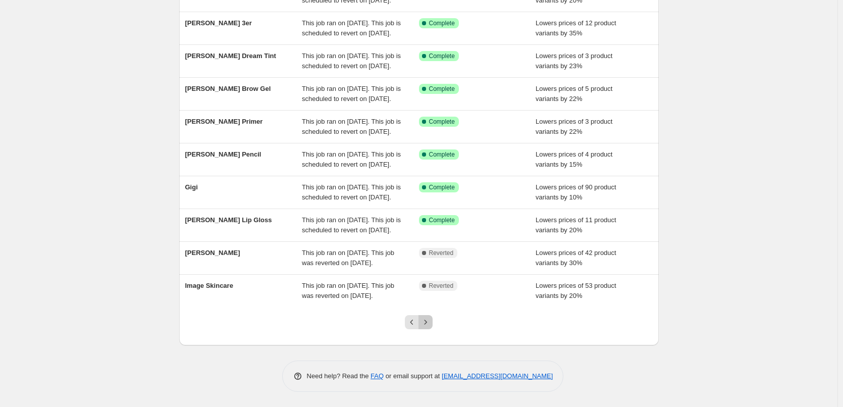
click at [430, 326] on icon "Next" at bounding box center [425, 322] width 10 height 10
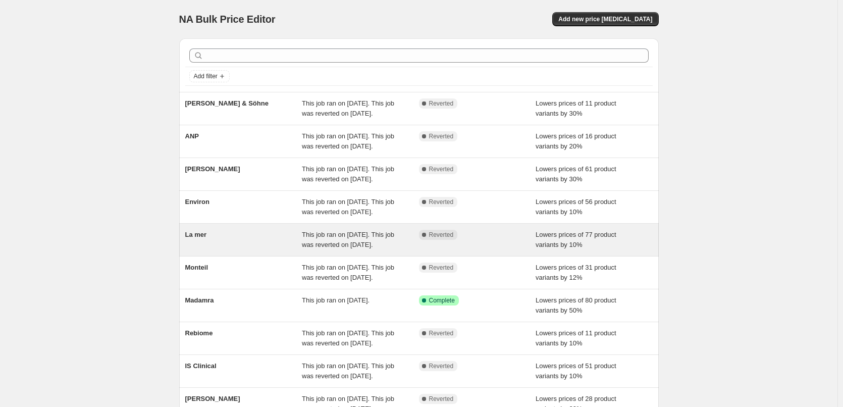
click at [196, 238] on span "La mer" at bounding box center [196, 235] width 22 height 8
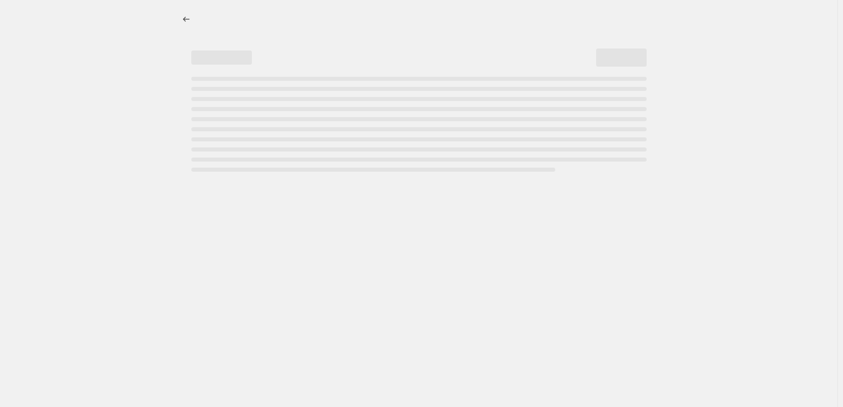
select select "percentage"
select select "vendor"
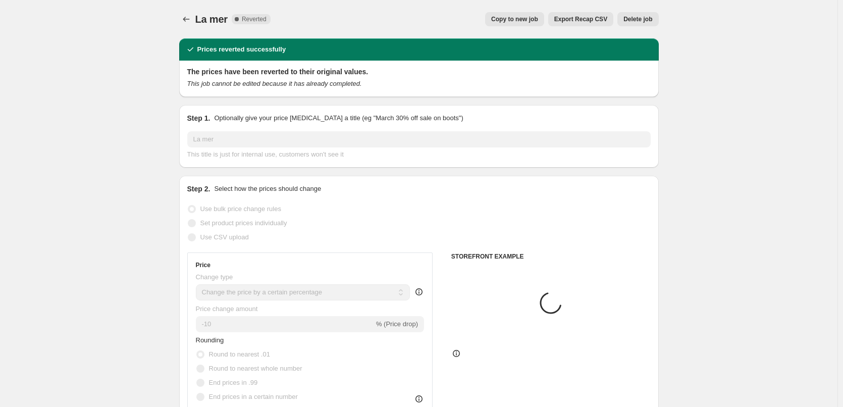
click at [531, 36] on div "La mer. This page is ready La mer Complete Reverted Copy to new job Export Reca…" at bounding box center [418, 19] width 479 height 38
click at [531, 24] on button "Copy to new job" at bounding box center [514, 19] width 59 height 14
select select "percentage"
select select "vendor"
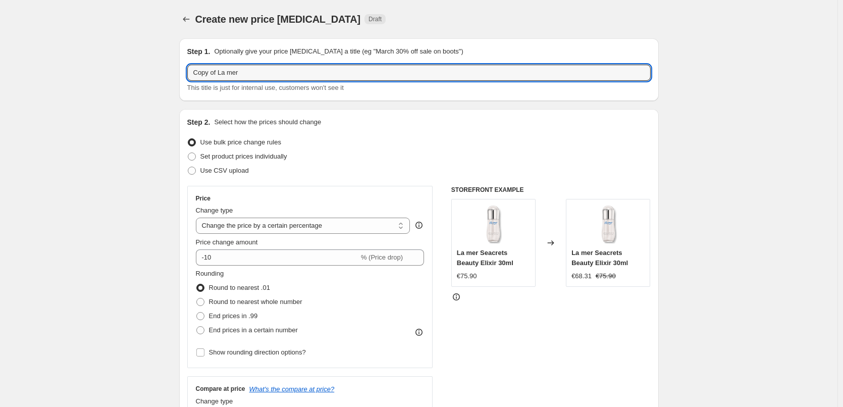
drag, startPoint x: 220, startPoint y: 74, endPoint x: 173, endPoint y: 83, distance: 47.3
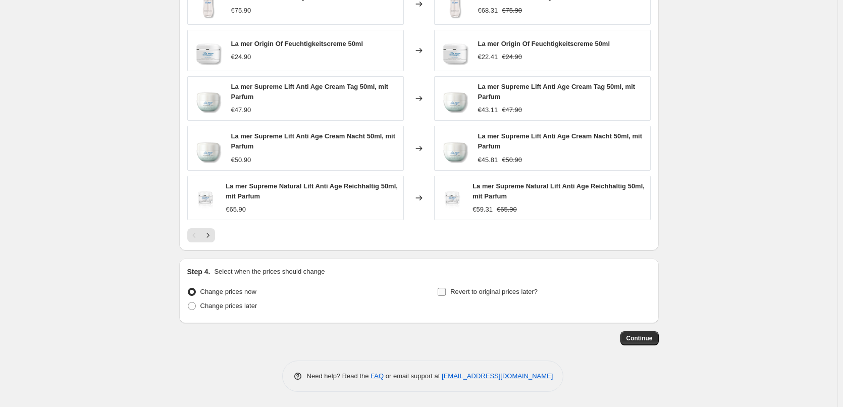
type input "La mer"
click at [492, 296] on span "Revert to original prices later?" at bounding box center [493, 292] width 87 height 10
click at [446, 296] on input "Revert to original prices later?" at bounding box center [442, 292] width 8 height 8
checkbox input "true"
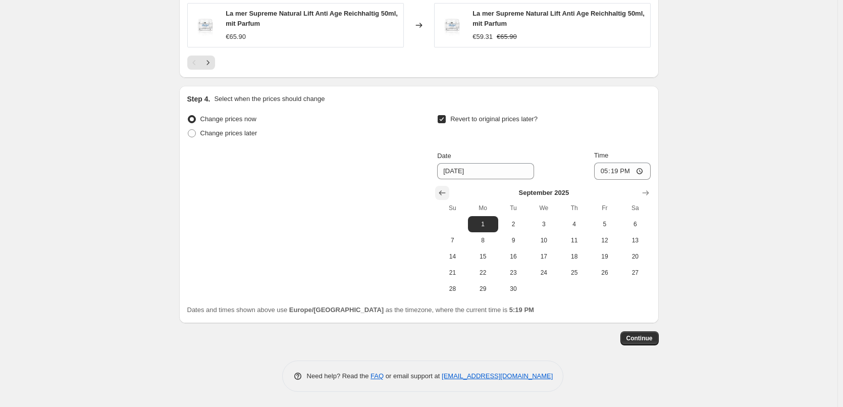
click at [445, 197] on icon "Show previous month, August 2025" at bounding box center [442, 193] width 10 height 10
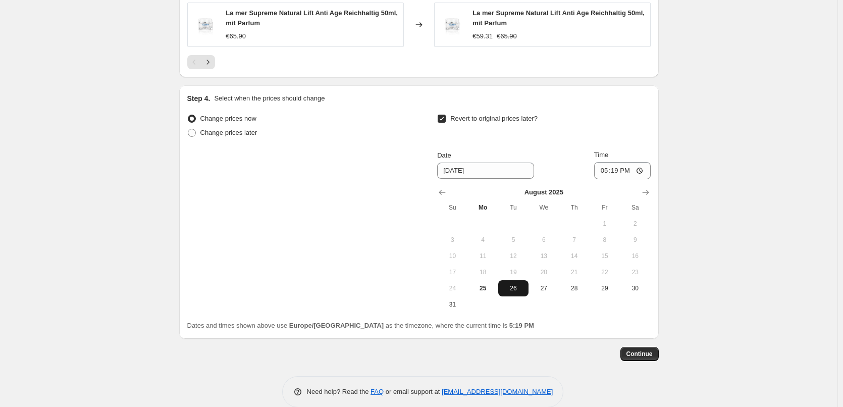
click at [522, 289] on span "26" at bounding box center [513, 288] width 22 height 8
type input "[DATE]"
click at [610, 173] on input "17:19" at bounding box center [622, 170] width 57 height 17
click at [628, 170] on input "15:00" at bounding box center [622, 170] width 57 height 17
type input "03:00"
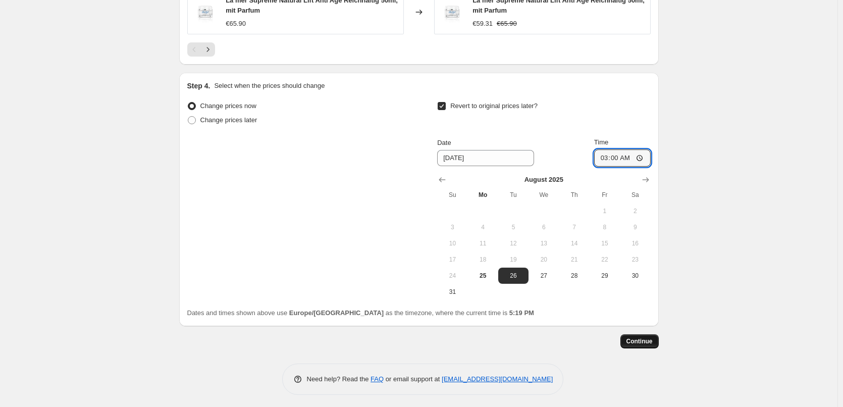
scroll to position [914, 0]
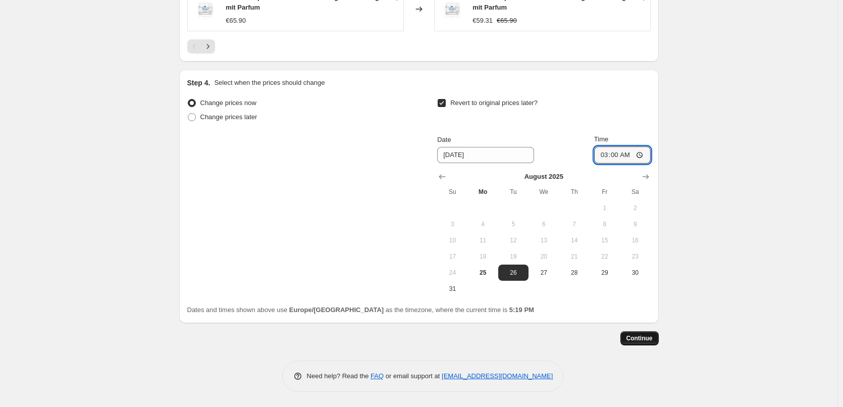
click at [648, 341] on span "Continue" at bounding box center [639, 338] width 26 height 8
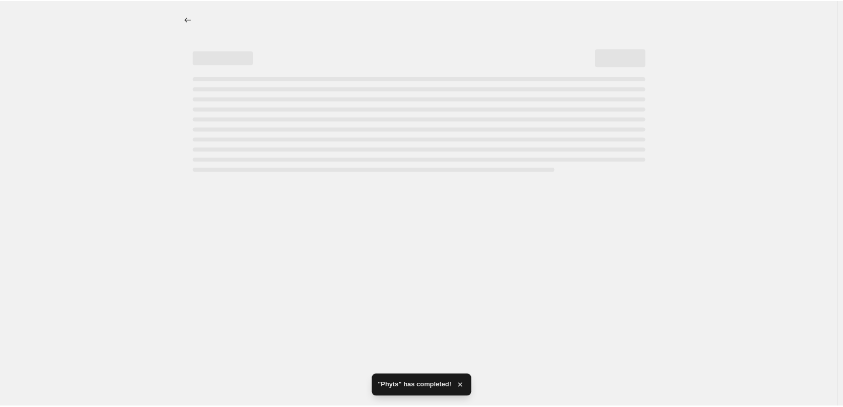
scroll to position [0, 0]
select select "percentage"
select select "vendor"
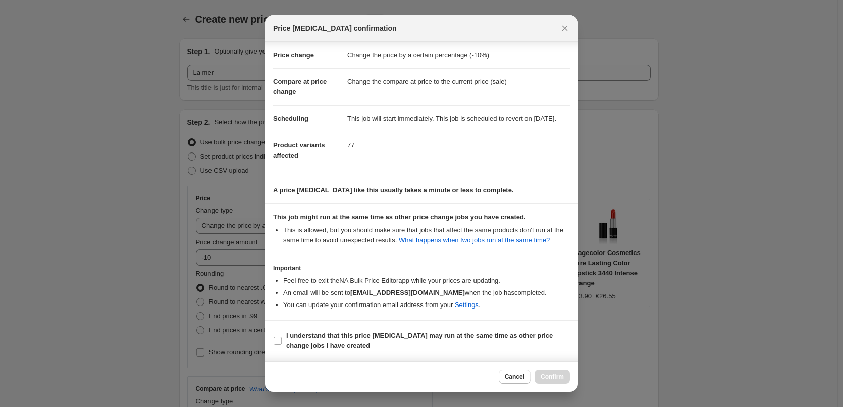
scroll to position [28, 0]
click at [308, 349] on b "I understand that this price [MEDICAL_DATA] may run at the same time as other p…" at bounding box center [419, 341] width 266 height 18
click at [282, 345] on input "I understand that this price [MEDICAL_DATA] may run at the same time as other p…" at bounding box center [278, 341] width 8 height 8
checkbox input "true"
click at [544, 375] on span "Confirm" at bounding box center [551, 376] width 23 height 8
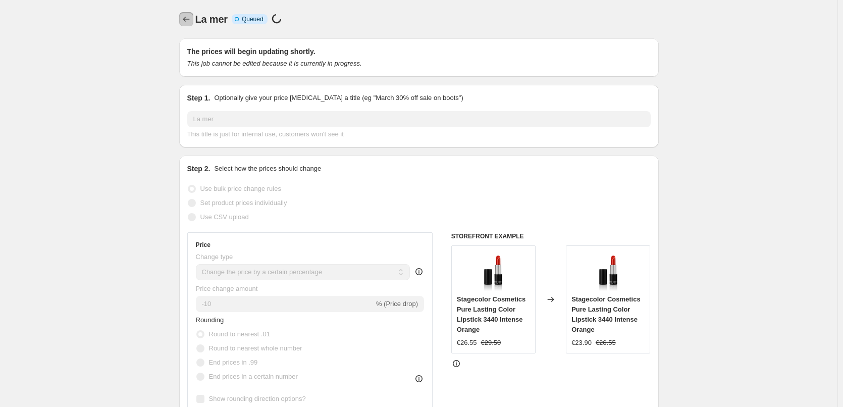
click at [189, 24] on icon "Price change jobs" at bounding box center [186, 19] width 10 height 10
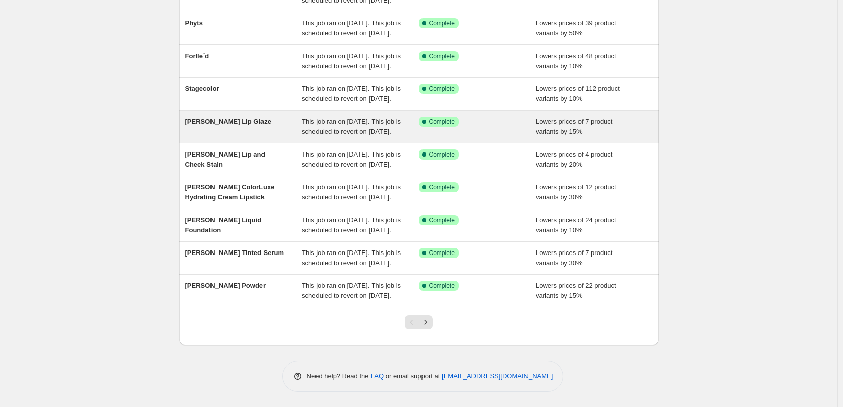
scroll to position [214, 0]
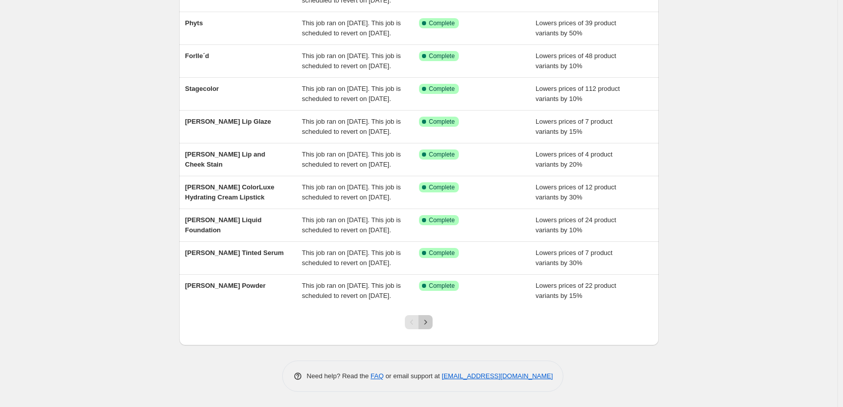
click at [430, 324] on icon "Next" at bounding box center [425, 322] width 10 height 10
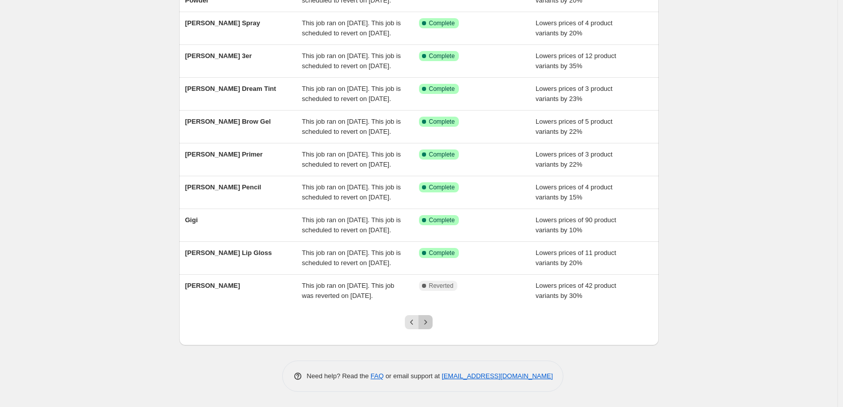
click at [430, 324] on icon "Next" at bounding box center [425, 322] width 10 height 10
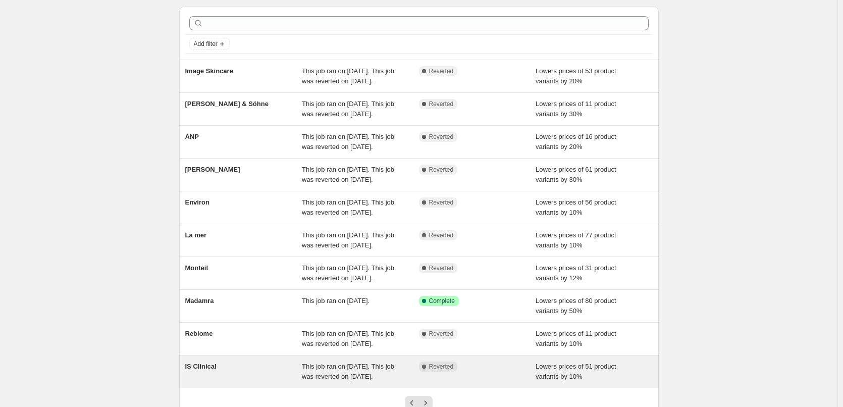
scroll to position [184, 0]
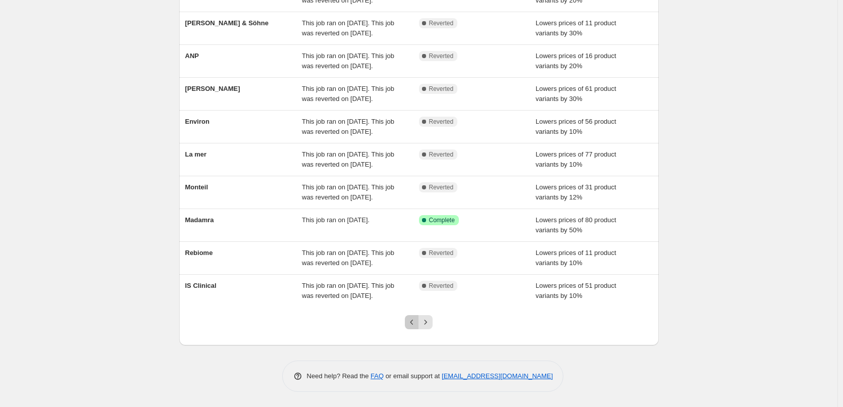
click at [412, 317] on button "Previous" at bounding box center [412, 322] width 14 height 14
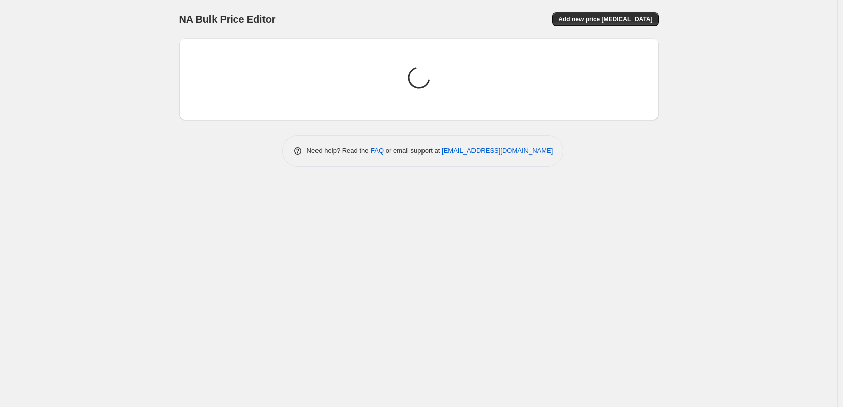
scroll to position [0, 0]
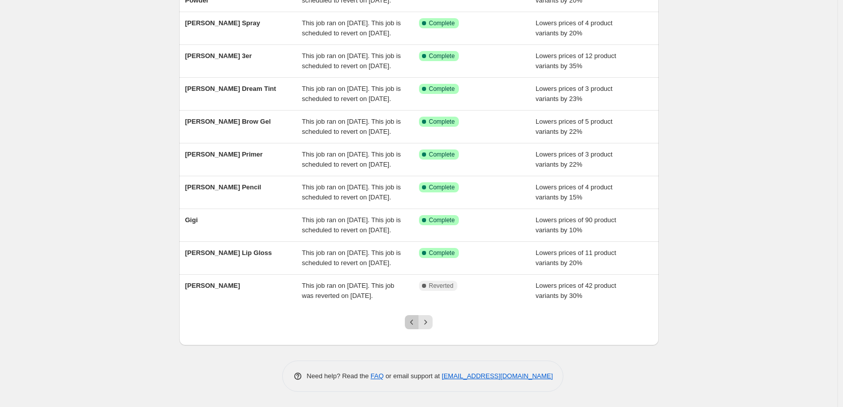
click at [417, 322] on icon "Previous" at bounding box center [412, 322] width 10 height 10
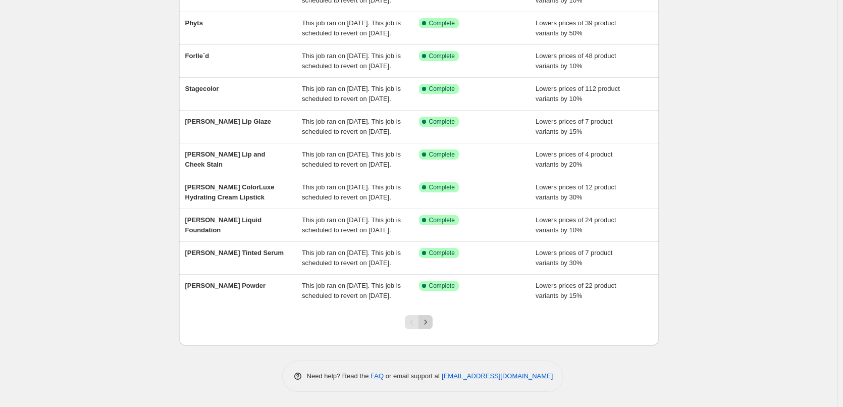
click at [432, 321] on button "Next" at bounding box center [425, 322] width 14 height 14
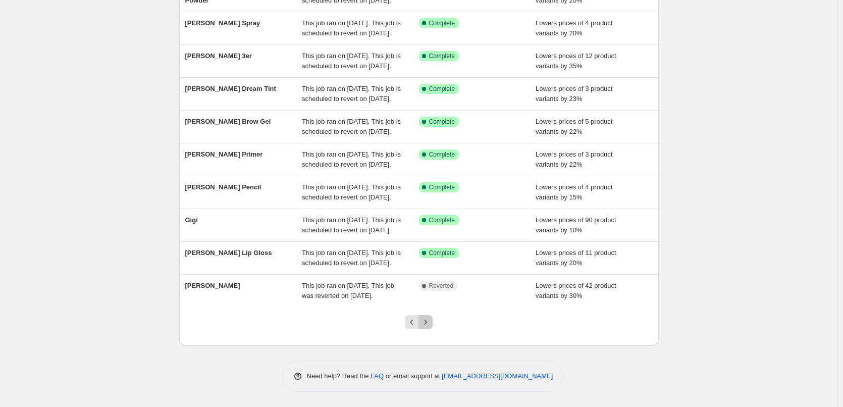
click at [430, 321] on icon "Next" at bounding box center [425, 322] width 10 height 10
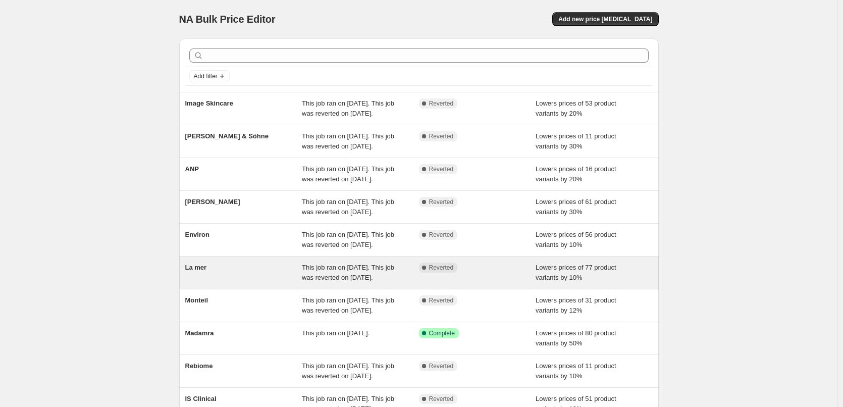
click at [205, 271] on span "La mer" at bounding box center [196, 267] width 22 height 8
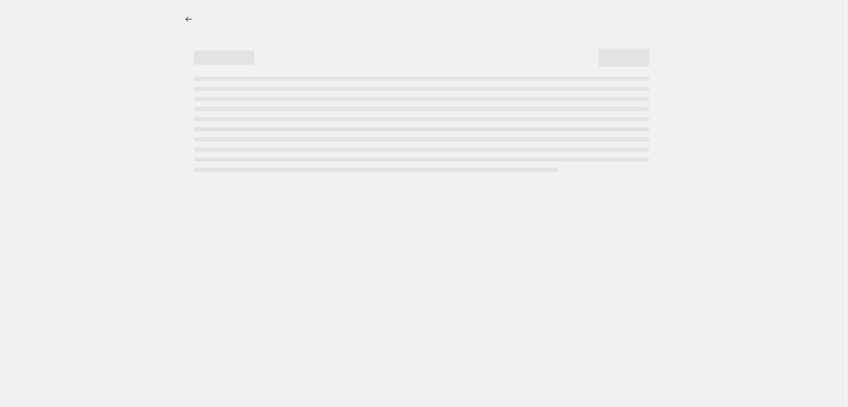
select select "percentage"
select select "vendor"
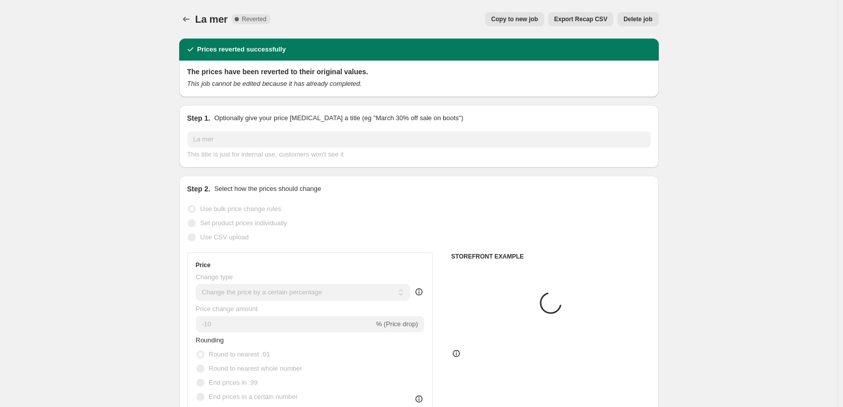
click at [643, 16] on span "Delete job" at bounding box center [637, 19] width 29 height 8
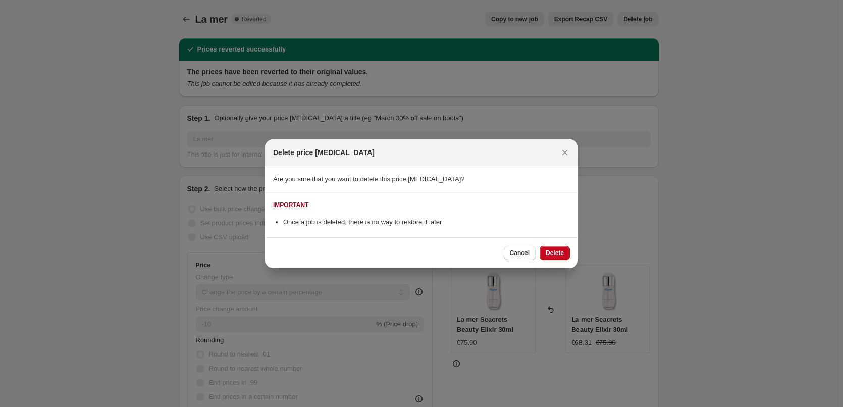
click at [559, 244] on div "Cancel Delete" at bounding box center [421, 252] width 313 height 31
click at [560, 251] on span "Delete" at bounding box center [554, 253] width 18 height 8
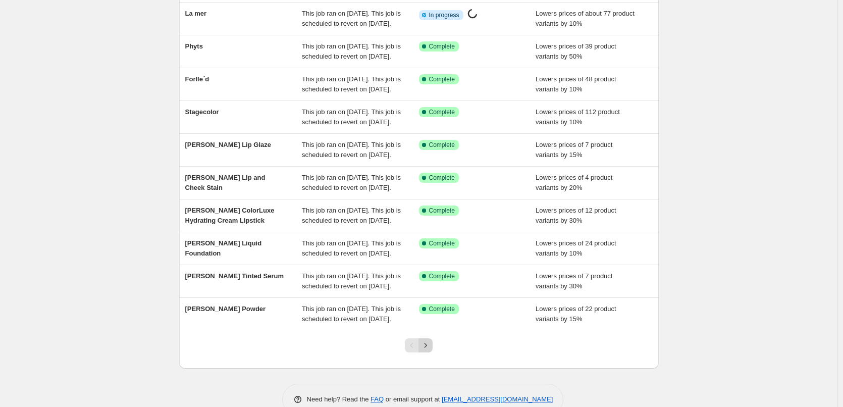
scroll to position [214, 0]
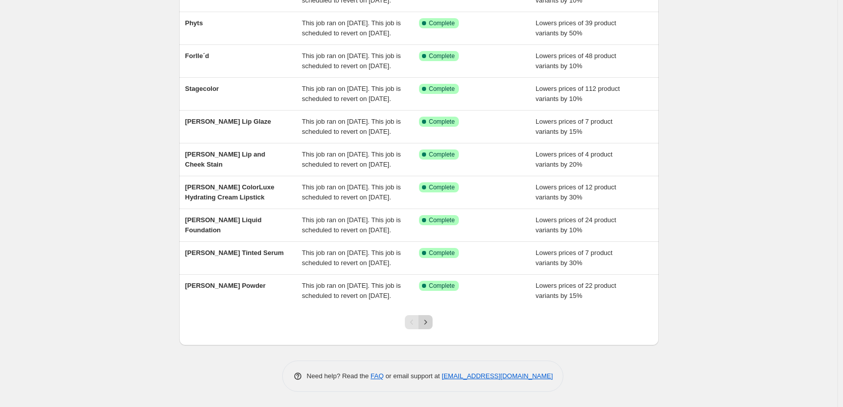
click at [429, 320] on icon "Next" at bounding box center [425, 322] width 10 height 10
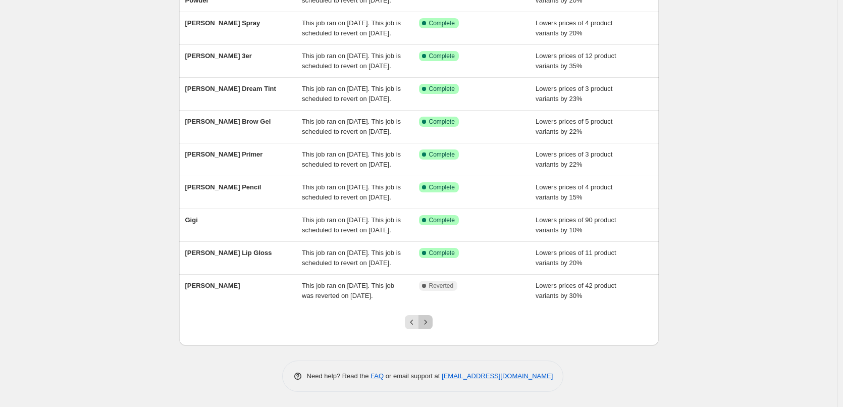
click at [429, 320] on icon "Next" at bounding box center [425, 322] width 10 height 10
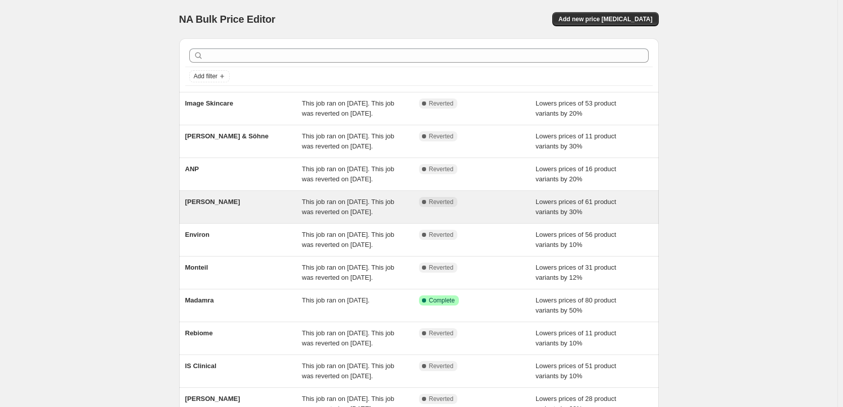
click at [230, 217] on div "[PERSON_NAME]" at bounding box center [243, 207] width 117 height 20
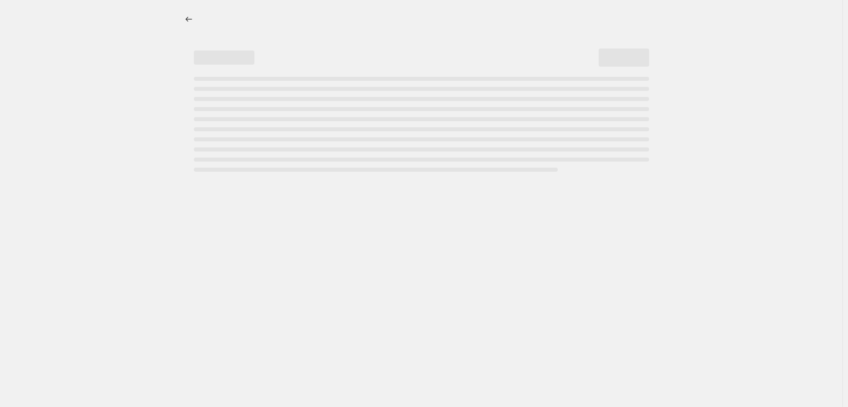
select select "percentage"
select select "vendor"
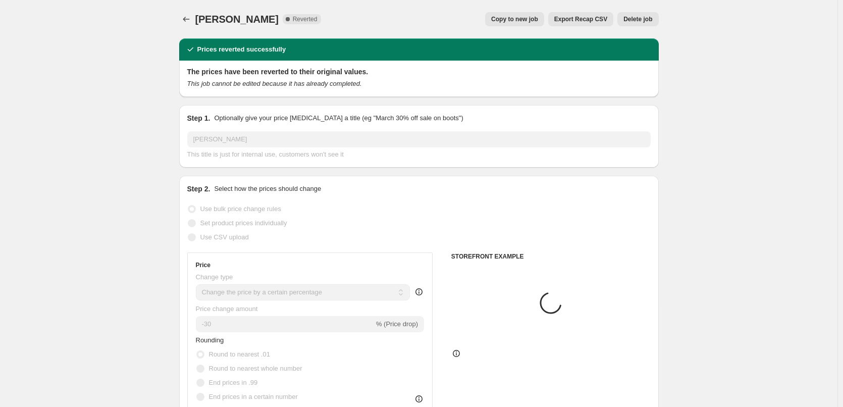
click at [544, 13] on button "Copy to new job" at bounding box center [514, 19] width 59 height 14
select select "percentage"
select select "vendor"
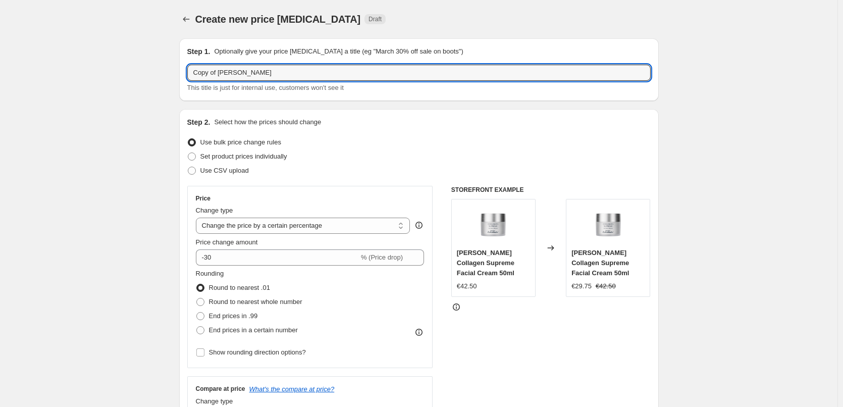
drag, startPoint x: 221, startPoint y: 73, endPoint x: 185, endPoint y: 74, distance: 35.8
click at [185, 74] on div "Step 1. Optionally give your price [MEDICAL_DATA] a title (eg "March 30% off sa…" at bounding box center [418, 69] width 479 height 63
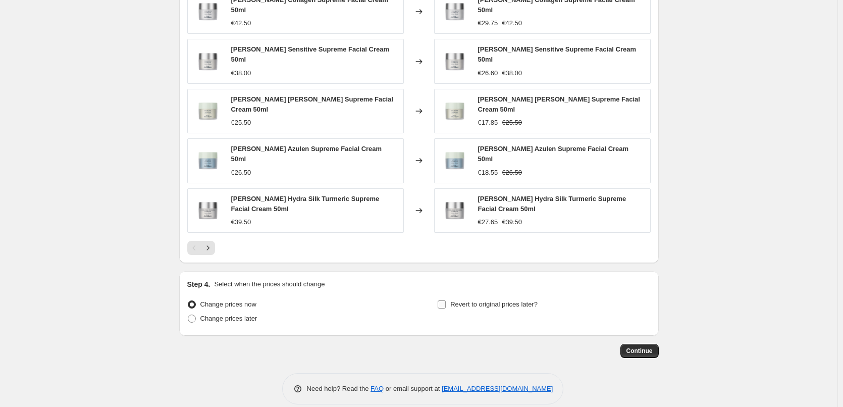
type input "[PERSON_NAME]"
click at [535, 300] on span "Revert to original prices later?" at bounding box center [493, 304] width 87 height 8
click at [446, 300] on input "Revert to original prices later?" at bounding box center [442, 304] width 8 height 8
checkbox input "true"
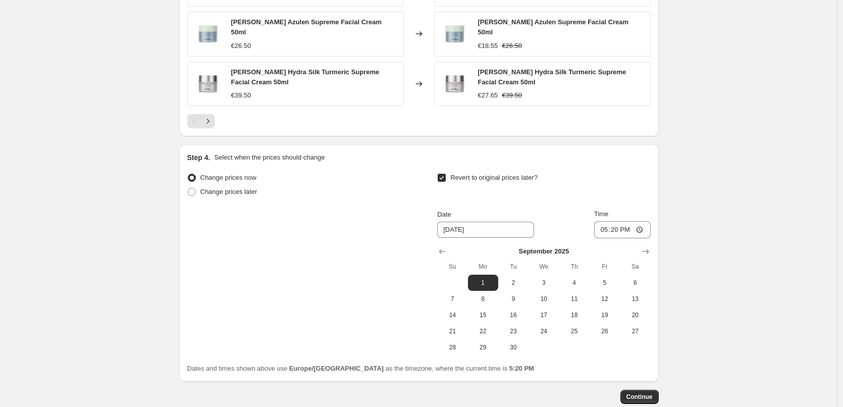
scroll to position [892, 0]
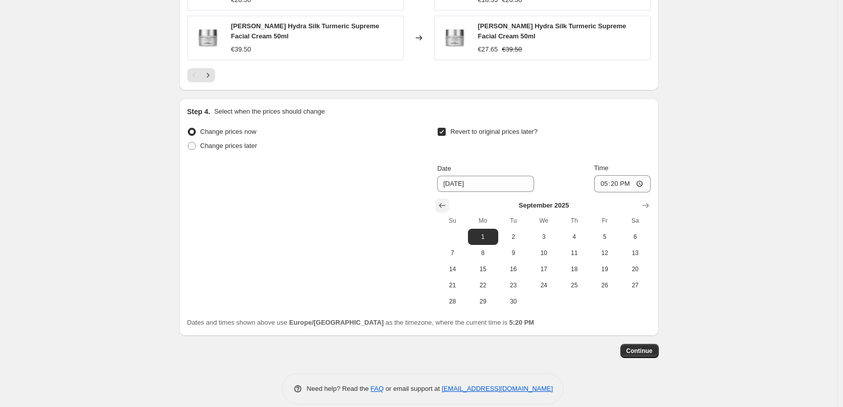
click at [445, 200] on icon "Show previous month, August 2025" at bounding box center [442, 205] width 10 height 10
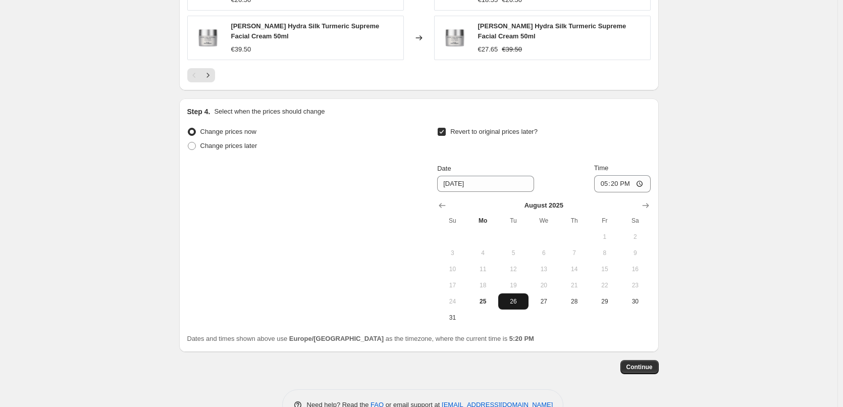
click at [517, 293] on button "26" at bounding box center [513, 301] width 30 height 16
type input "[DATE]"
click at [611, 175] on input "17:20" at bounding box center [622, 183] width 57 height 17
type input "03:00"
click at [641, 363] on span "Continue" at bounding box center [639, 367] width 26 height 8
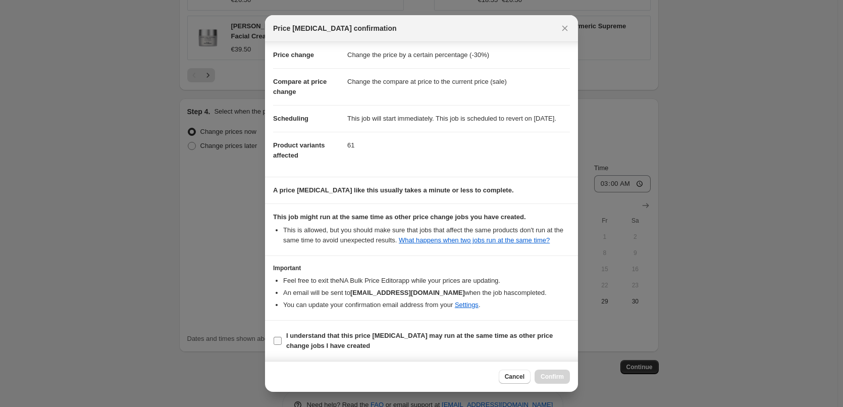
scroll to position [28, 0]
click at [319, 333] on b "I understand that this price [MEDICAL_DATA] may run at the same time as other p…" at bounding box center [419, 341] width 266 height 18
click at [282, 337] on input "I understand that this price [MEDICAL_DATA] may run at the same time as other p…" at bounding box center [278, 341] width 8 height 8
checkbox input "true"
click at [556, 374] on span "Confirm" at bounding box center [551, 376] width 23 height 8
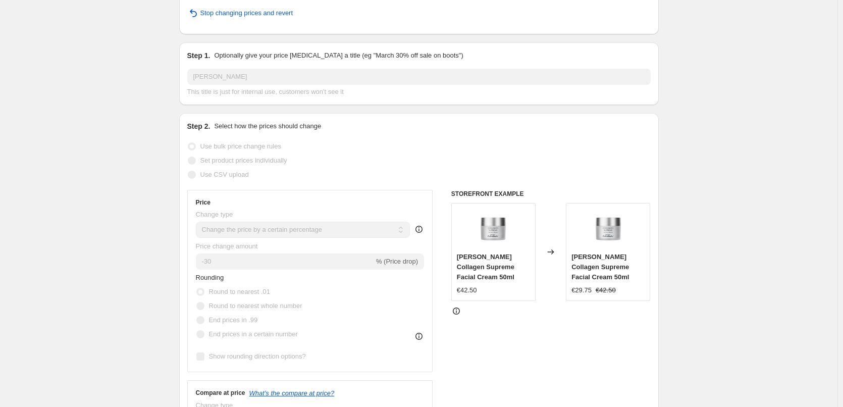
scroll to position [10, 0]
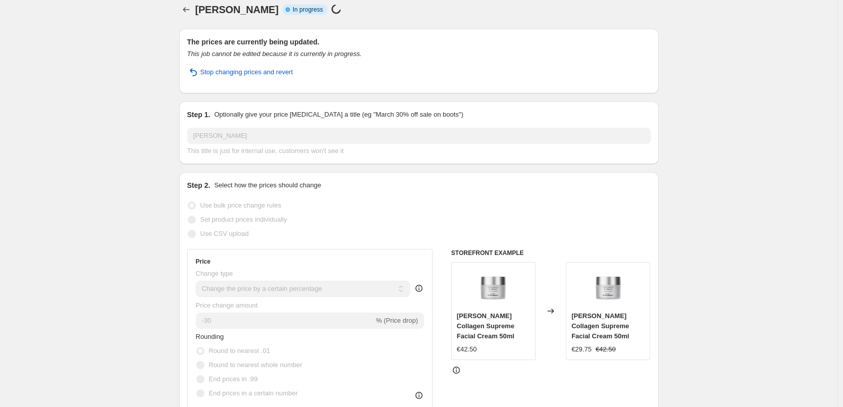
click at [181, 14] on div at bounding box center [187, 10] width 16 height 14
click at [183, 12] on button "Price change jobs" at bounding box center [186, 10] width 14 height 14
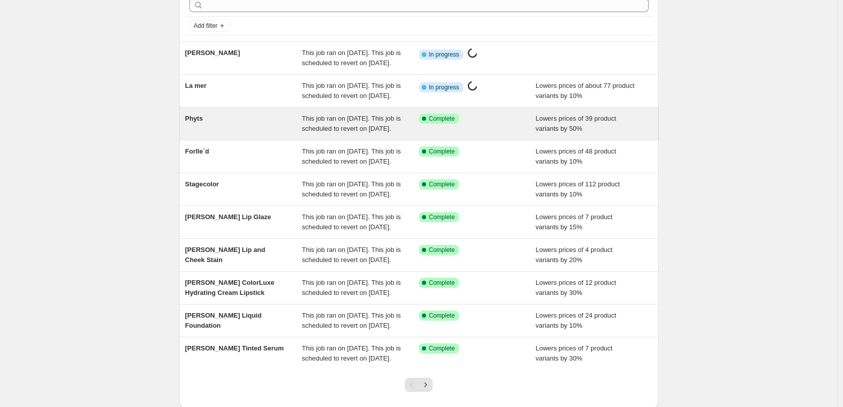
scroll to position [214, 0]
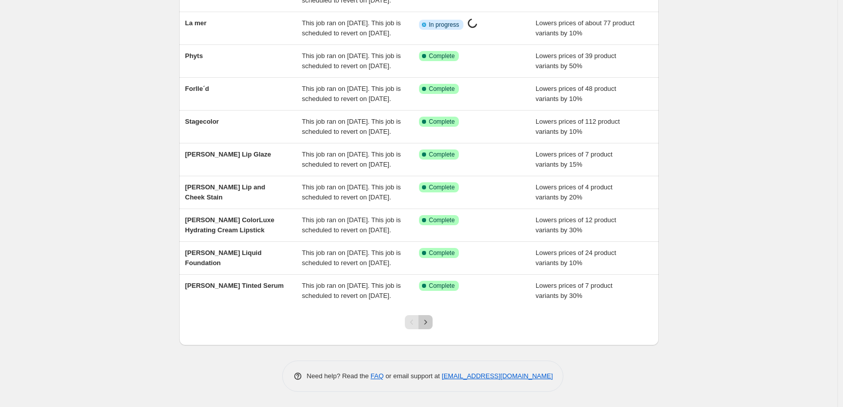
click at [432, 322] on button "Next" at bounding box center [425, 322] width 14 height 14
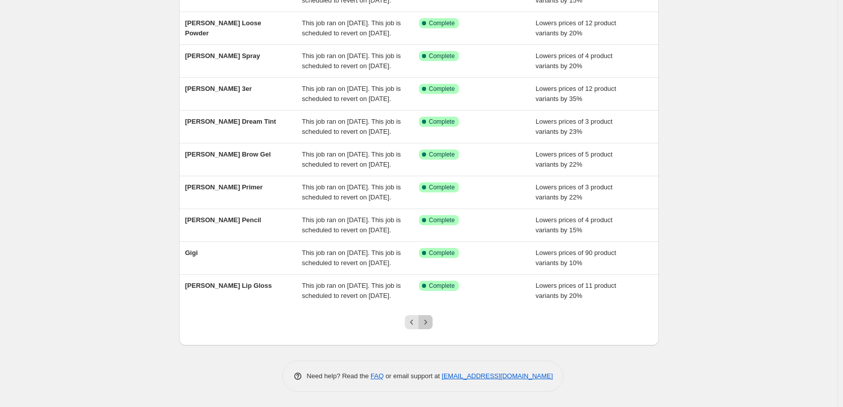
click at [432, 322] on button "Next" at bounding box center [425, 322] width 14 height 14
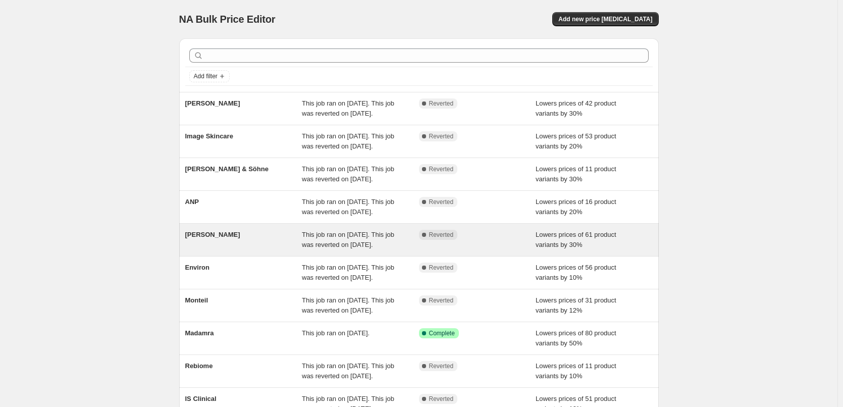
click at [203, 238] on span "[PERSON_NAME]" at bounding box center [212, 235] width 55 height 8
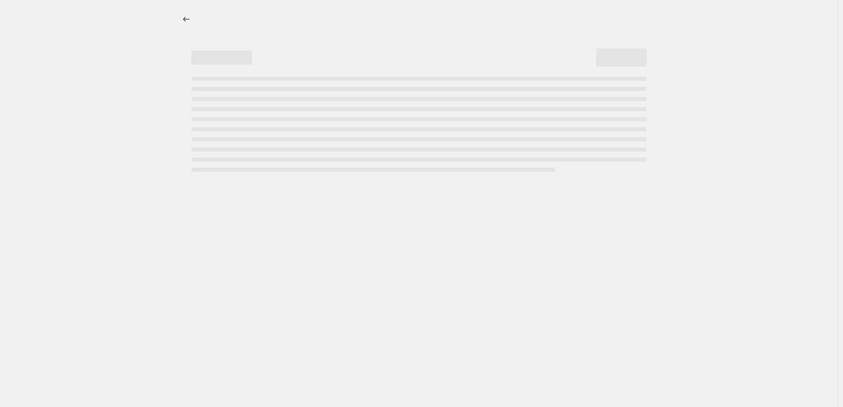
select select "percentage"
select select "vendor"
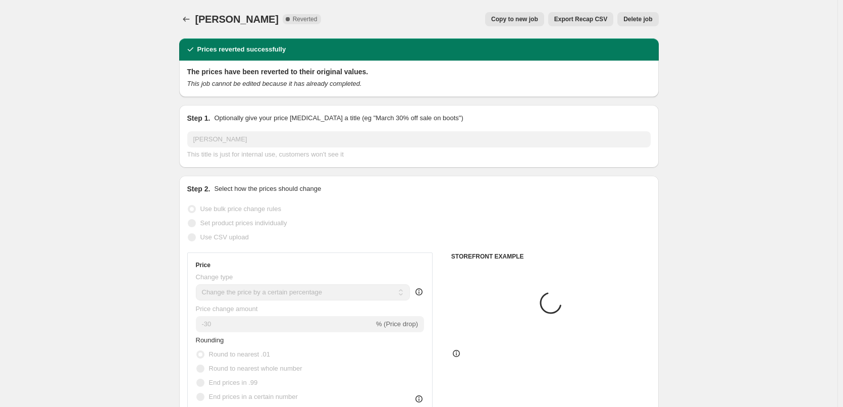
click at [644, 25] on button "Delete job" at bounding box center [637, 19] width 41 height 14
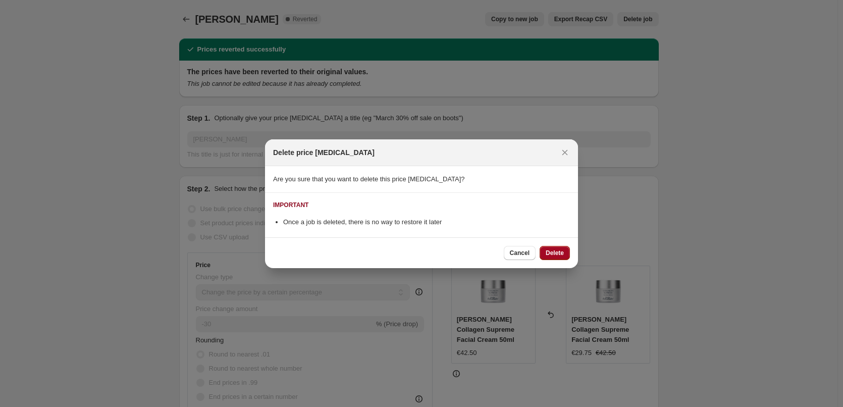
click at [555, 249] on span "Delete" at bounding box center [554, 253] width 18 height 8
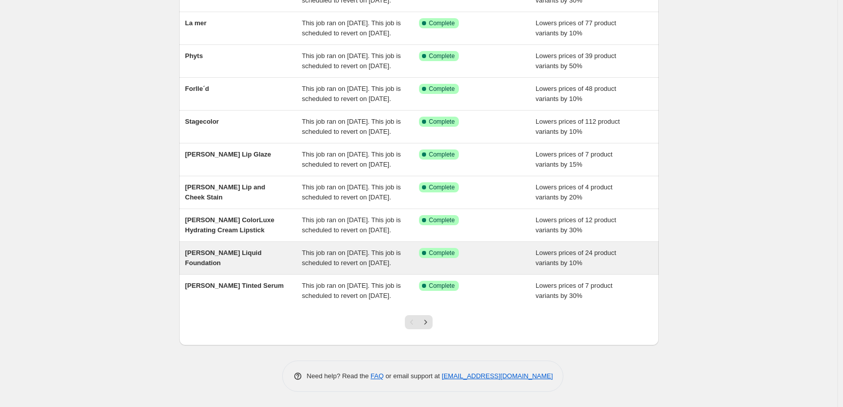
scroll to position [214, 0]
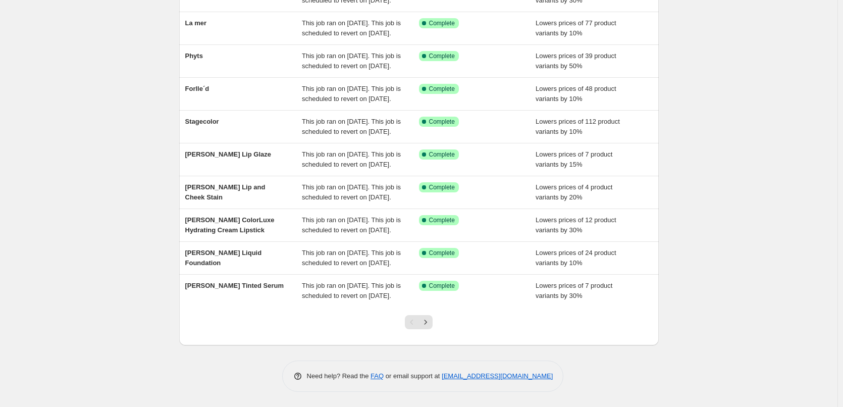
click at [430, 314] on div at bounding box center [418, 326] width 41 height 38
click at [429, 319] on icon "Next" at bounding box center [425, 322] width 10 height 10
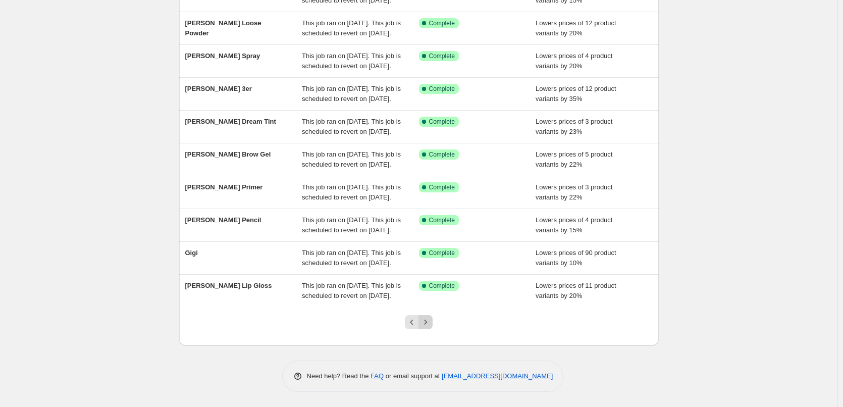
click at [432, 316] on button "Next" at bounding box center [425, 322] width 14 height 14
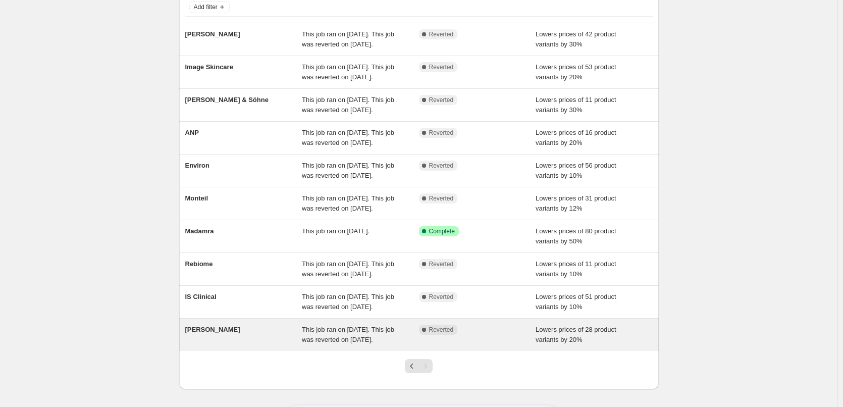
scroll to position [0, 0]
